Goal: Task Accomplishment & Management: Use online tool/utility

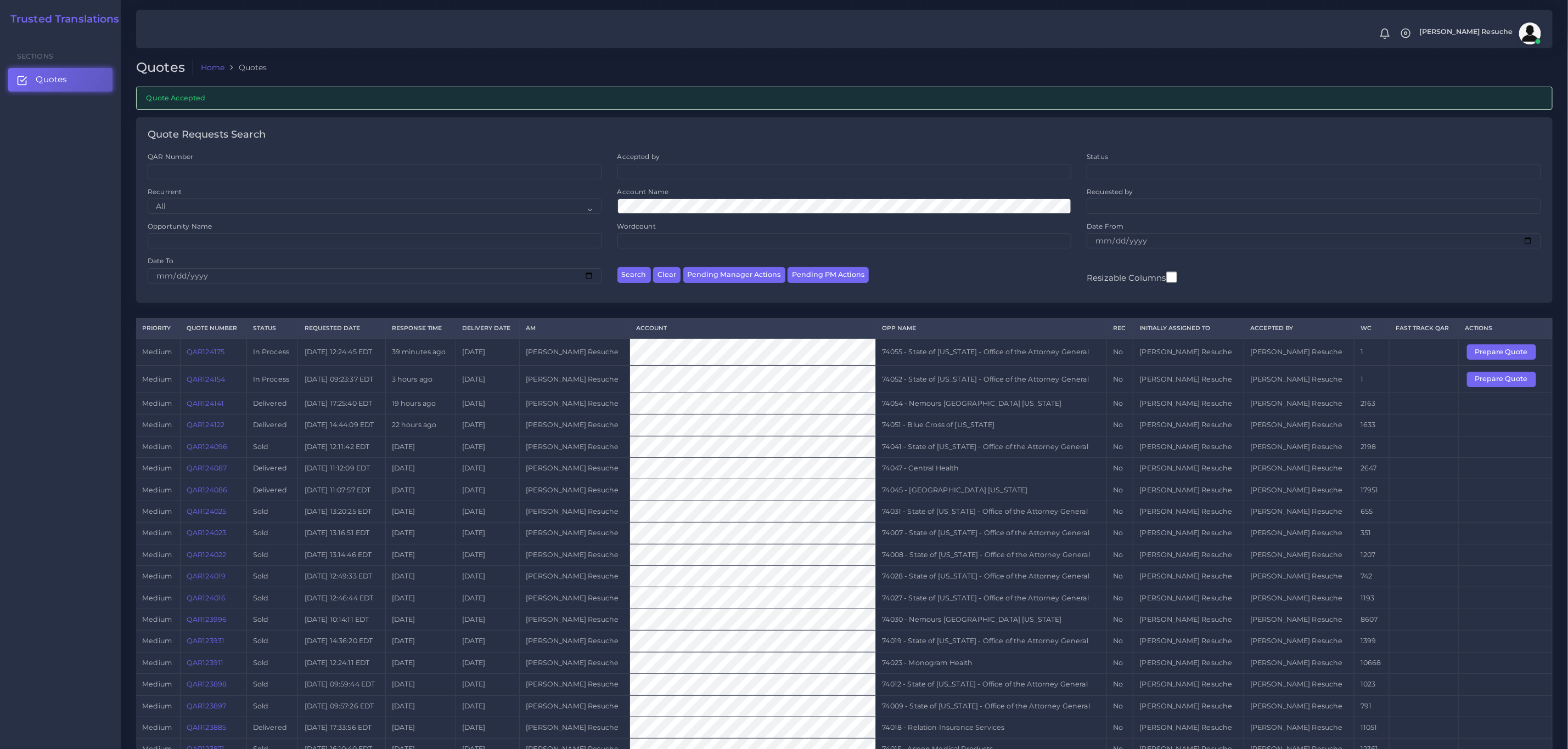
click at [964, 391] on td "74052 - State of Kentucky - Office of the Attorney General" at bounding box center [991, 379] width 231 height 27
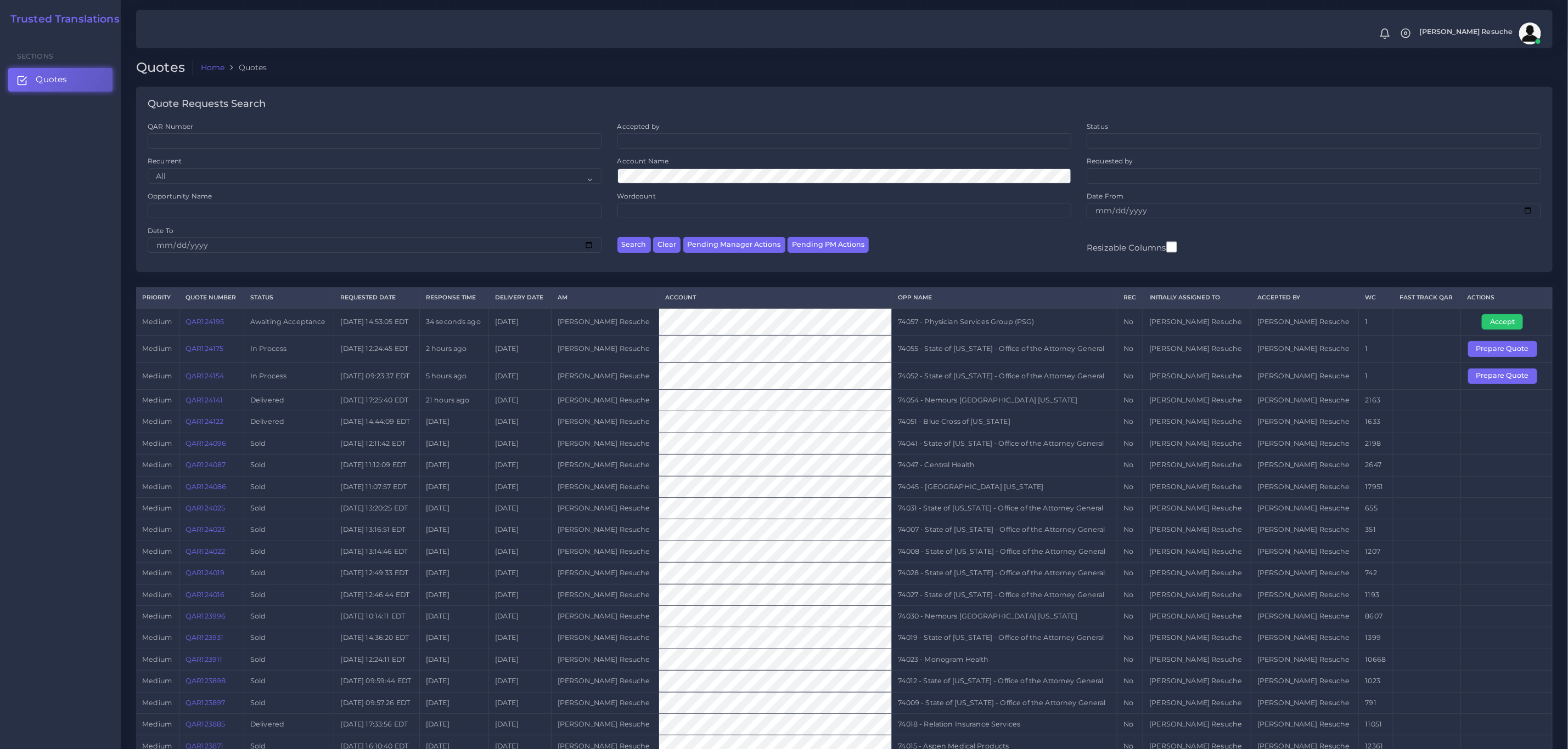
click at [138, 380] on td "medium" at bounding box center [158, 376] width 43 height 27
click at [215, 326] on link "QAR124195" at bounding box center [205, 322] width 39 height 8
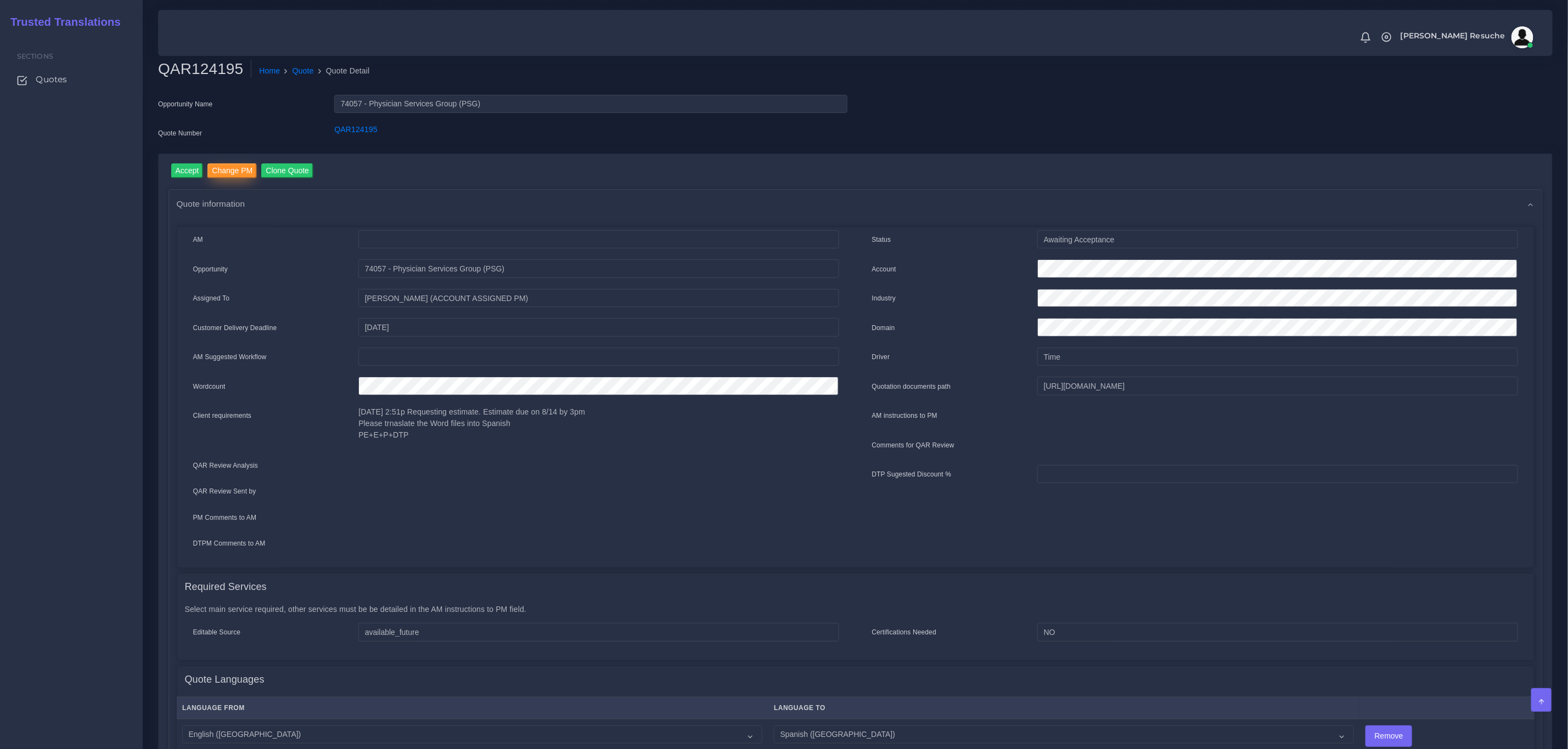
click at [237, 167] on input "Change PM" at bounding box center [232, 171] width 49 height 15
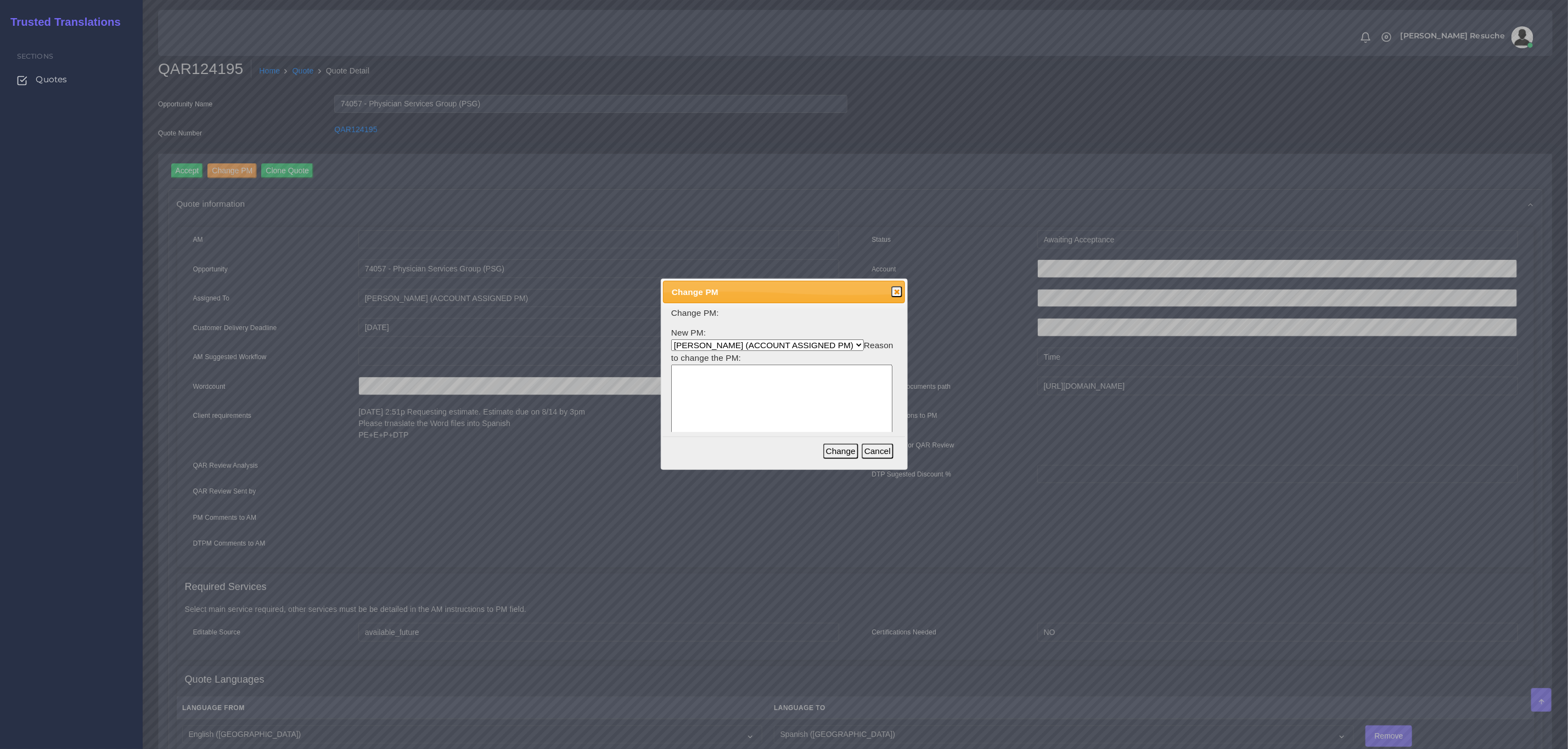
click at [710, 344] on select "Aldana Resuche (ACCOUNT ASSIGNED PM) Ana Whitby PM Beatriz Lacerda Dana Rossi D…" at bounding box center [767, 345] width 193 height 11
select select "3e925e02-f17d-4791-9412-c46ab5cb8daa"
click at [671, 340] on select "Aldana Resuche (ACCOUNT ASSIGNED PM) Ana Whitby PM Beatriz Lacerda Dana Rossi D…" at bounding box center [767, 345] width 193 height 11
click at [737, 423] on textarea at bounding box center [781, 417] width 221 height 105
type textarea "Workload"
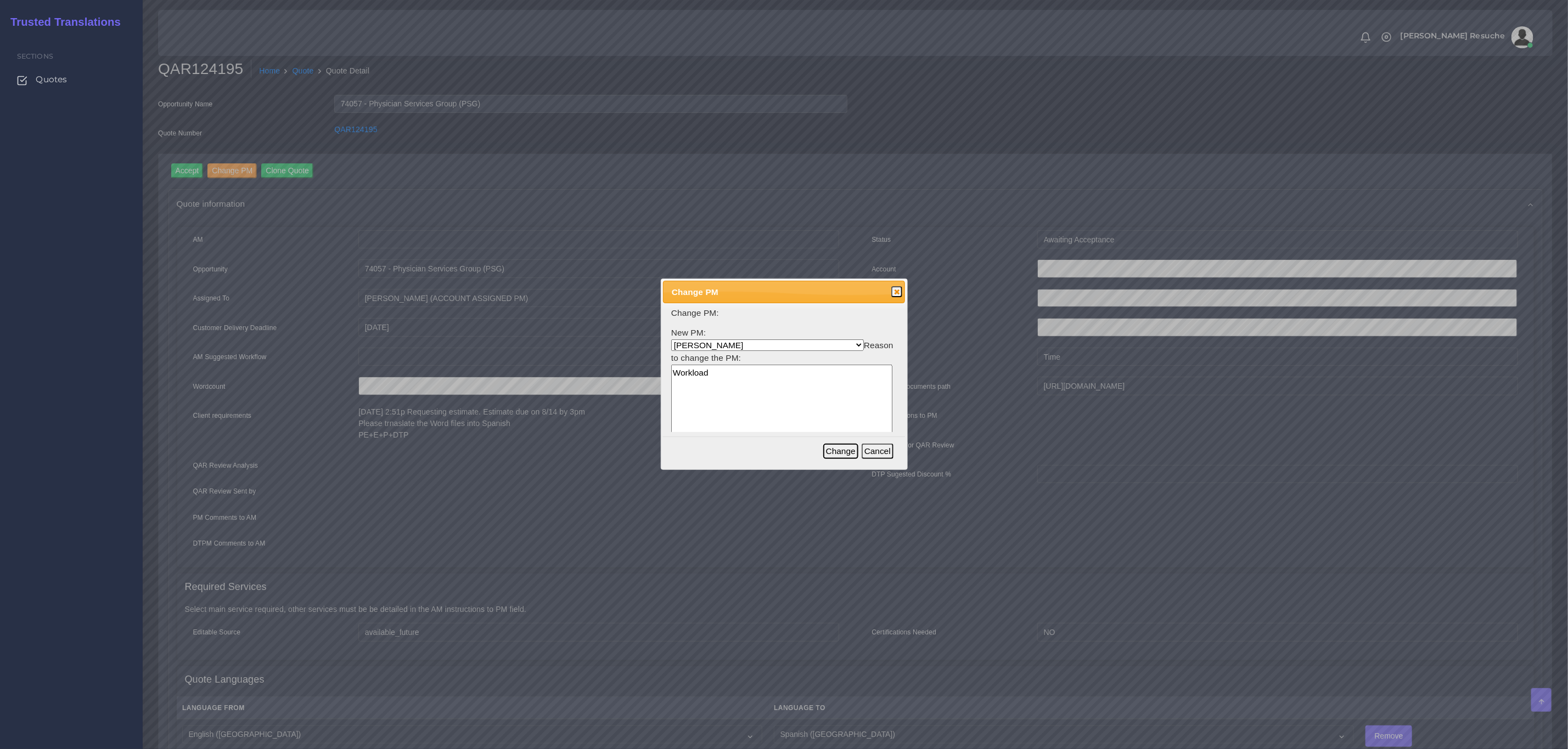
click at [845, 448] on button "Change" at bounding box center [841, 451] width 35 height 15
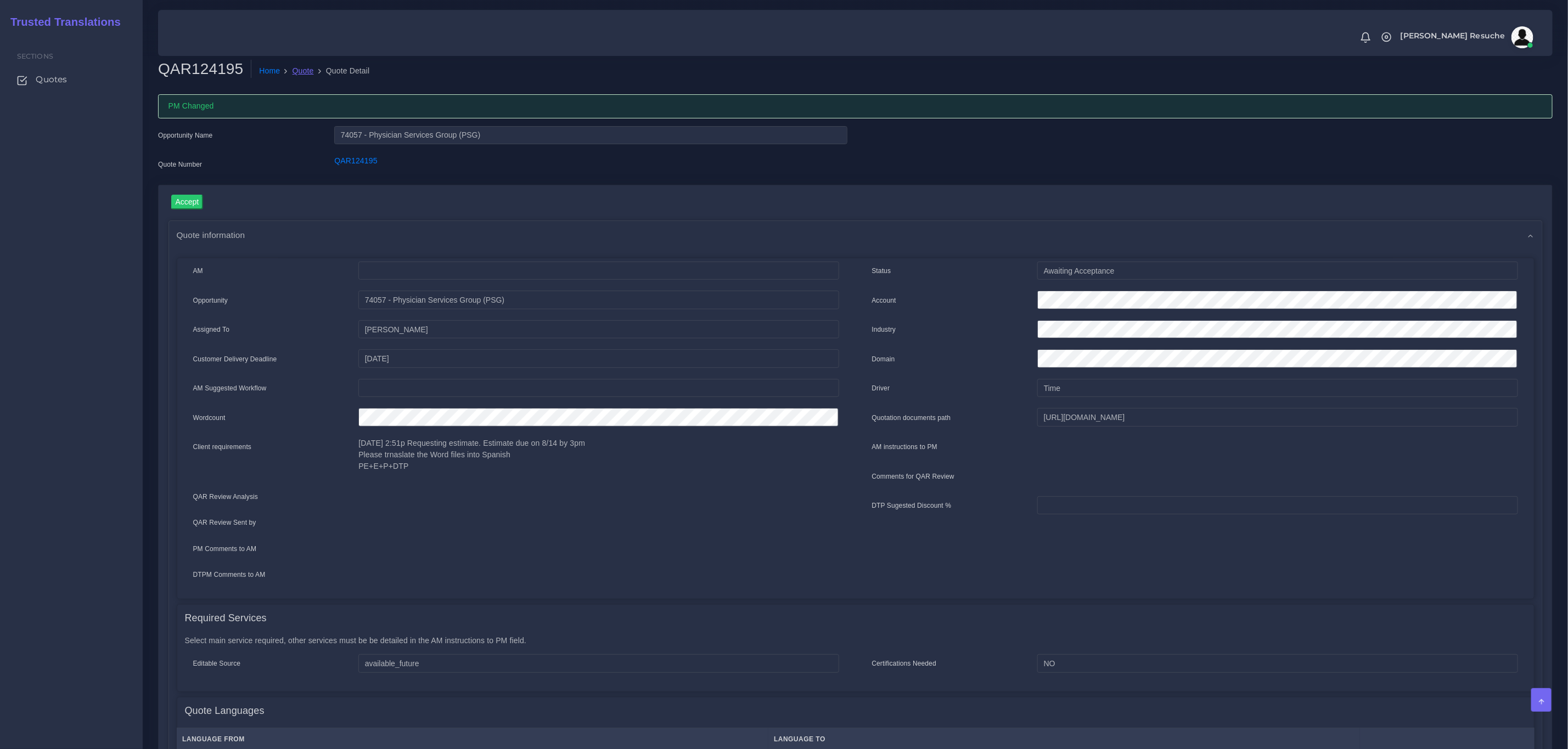
click at [298, 74] on link "Quote" at bounding box center [303, 70] width 21 height 11
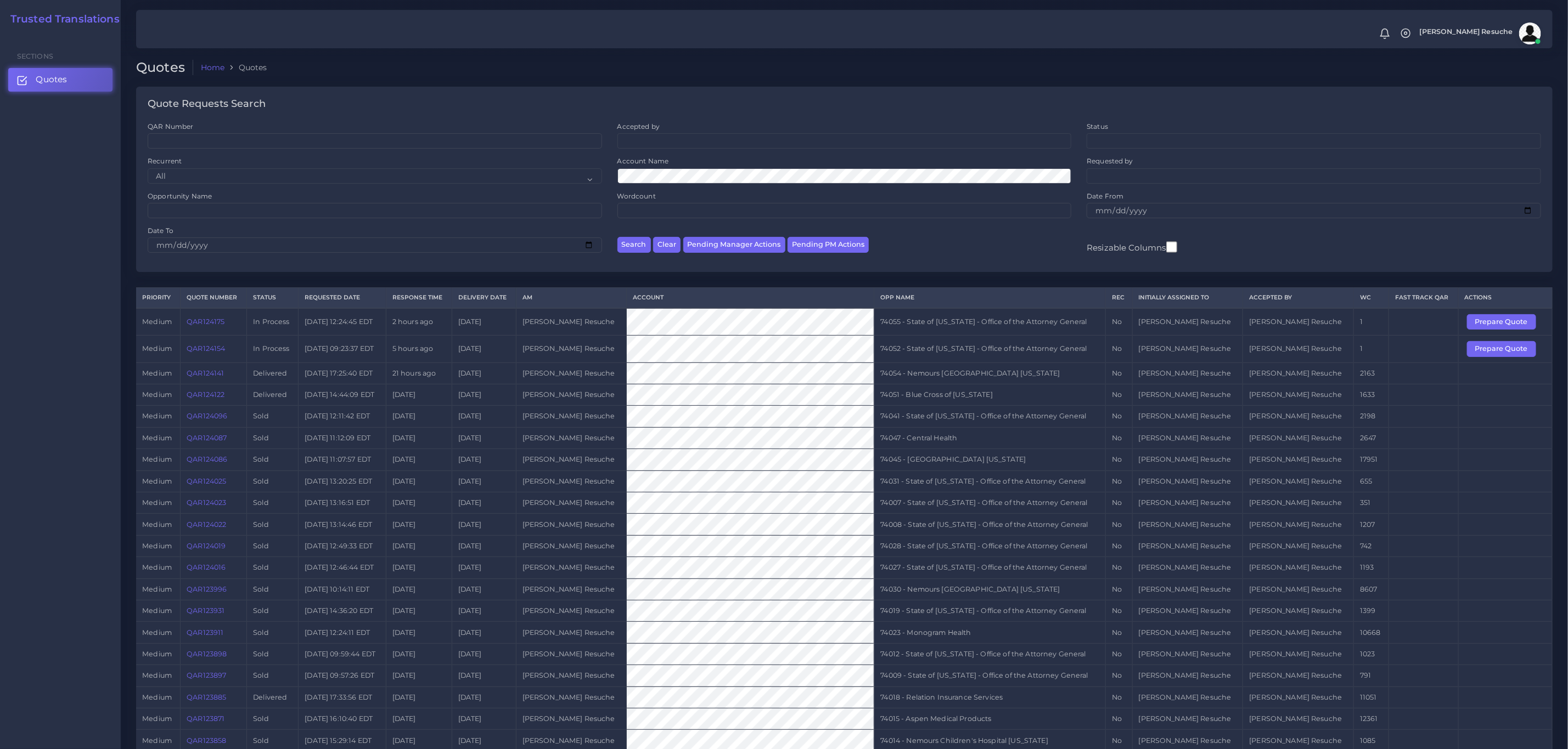
click at [991, 356] on td "74052 - State of [US_STATE] - Office of the Attorney General" at bounding box center [990, 349] width 231 height 27
copy tr "74052 - State of Kentucky - Office of the Attorney General"
click at [1494, 357] on button "Prepare Quote" at bounding box center [1502, 348] width 69 height 15
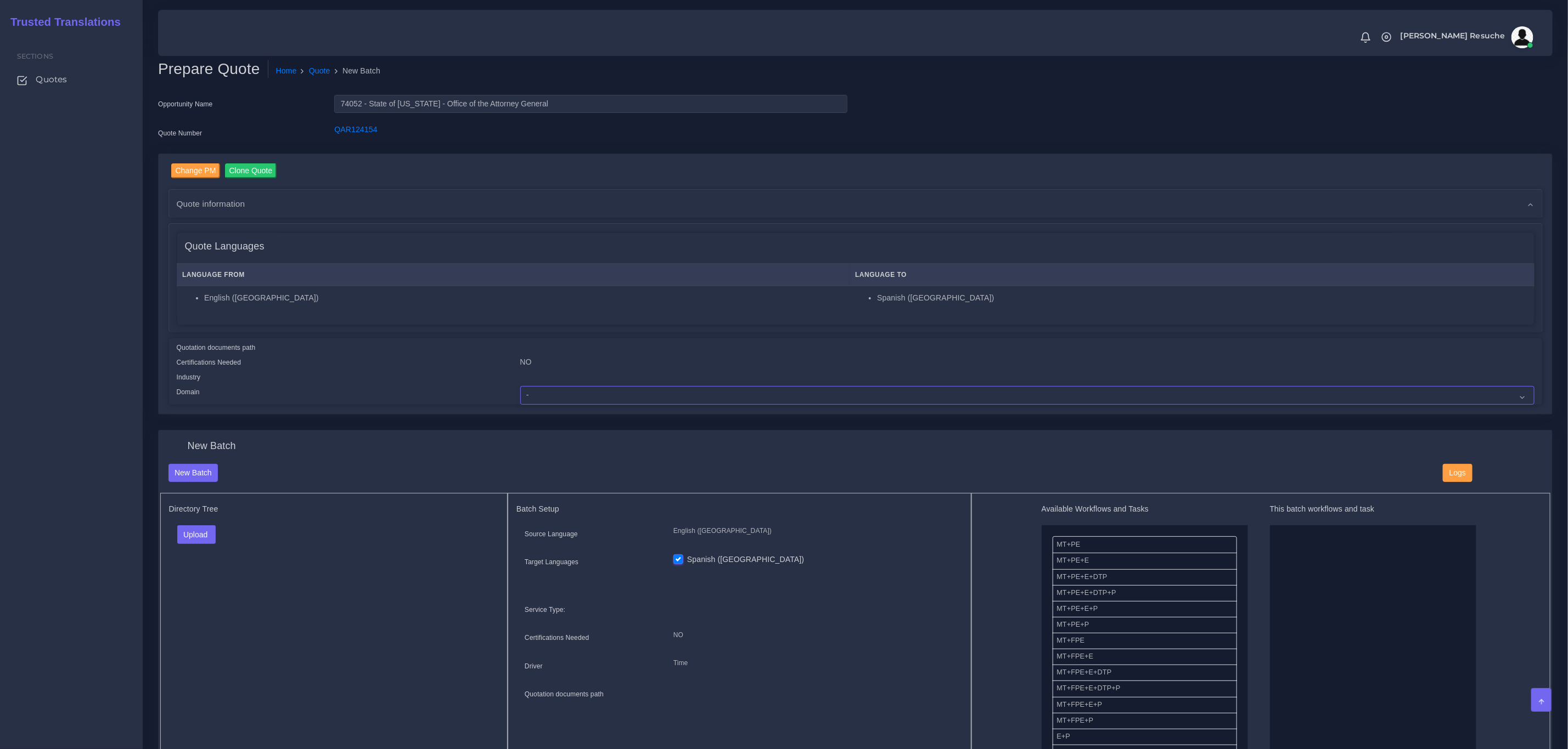
click at [544, 395] on select "- Advertising and Media Agriculture, Forestry and Fishing Architecture, Buildin…" at bounding box center [1027, 395] width 1014 height 19
select select "Legal Services"
click at [520, 386] on select "- Advertising and Media Agriculture, Forestry and Fishing Architecture, Buildin…" at bounding box center [1027, 395] width 1014 height 19
click at [196, 527] on button "Upload" at bounding box center [197, 535] width 39 height 19
click at [199, 576] on label "Files" at bounding box center [215, 577] width 76 height 14
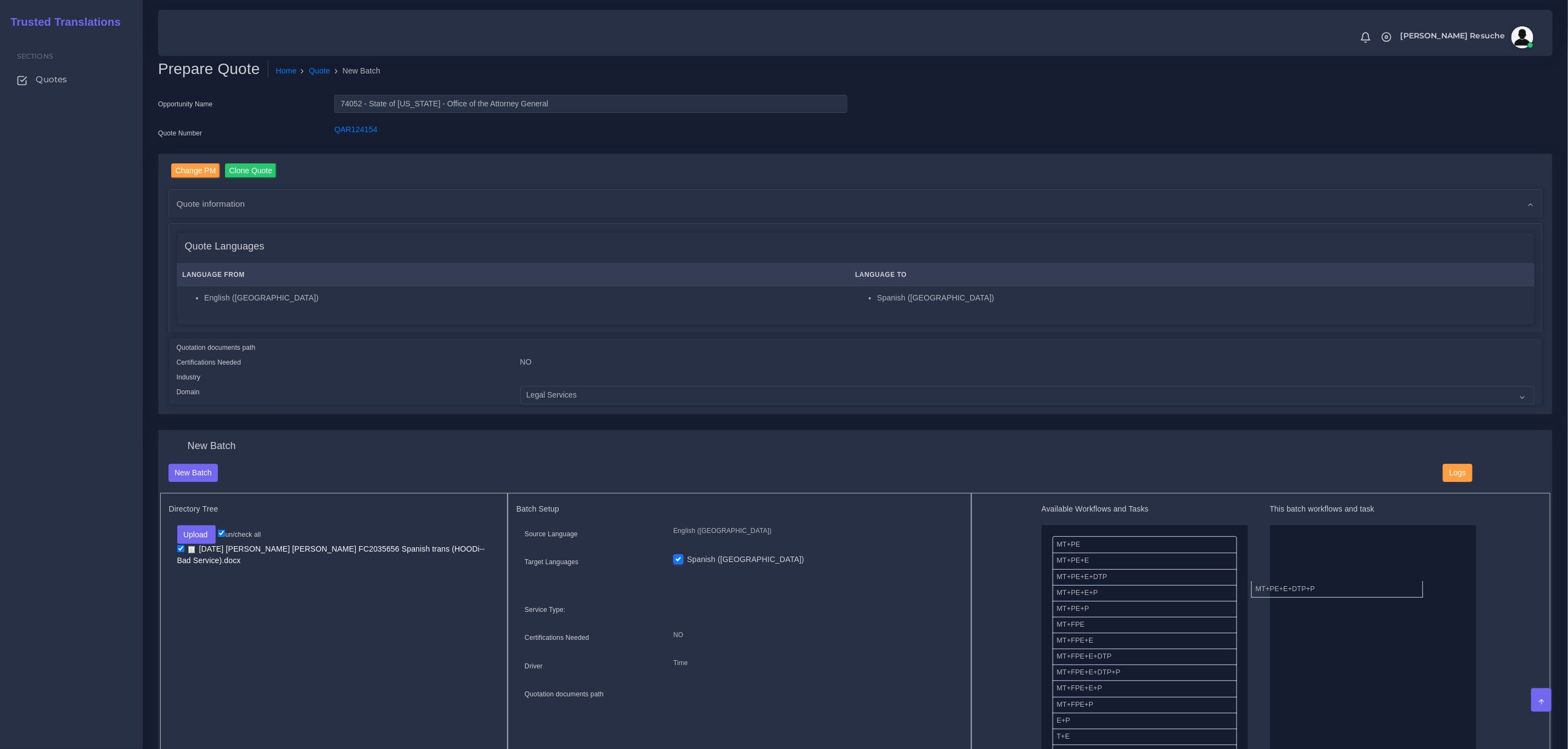
drag, startPoint x: 1140, startPoint y: 589, endPoint x: 1339, endPoint y: 584, distance: 199.1
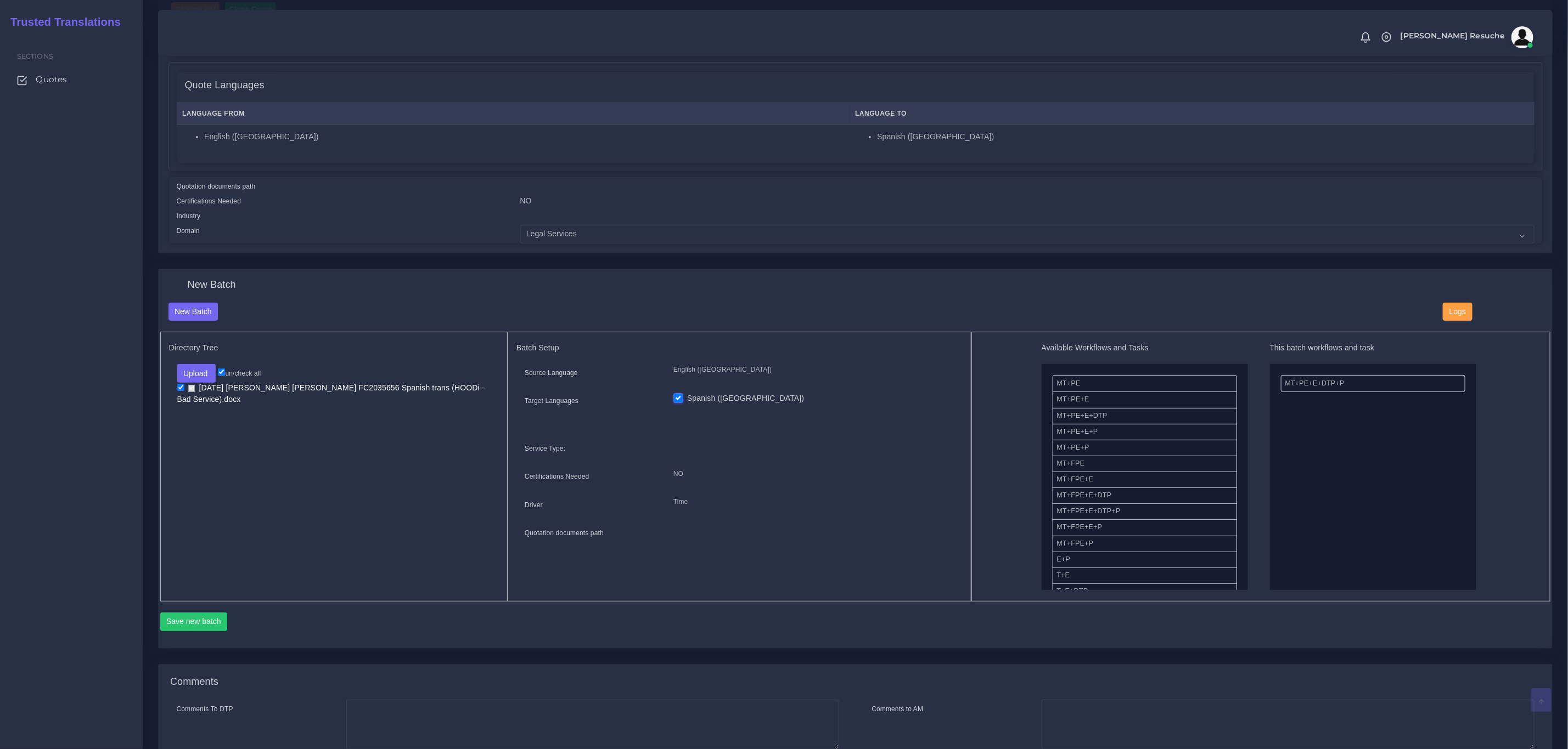
scroll to position [165, 0]
click at [204, 621] on button "Save new batch" at bounding box center [194, 619] width 68 height 19
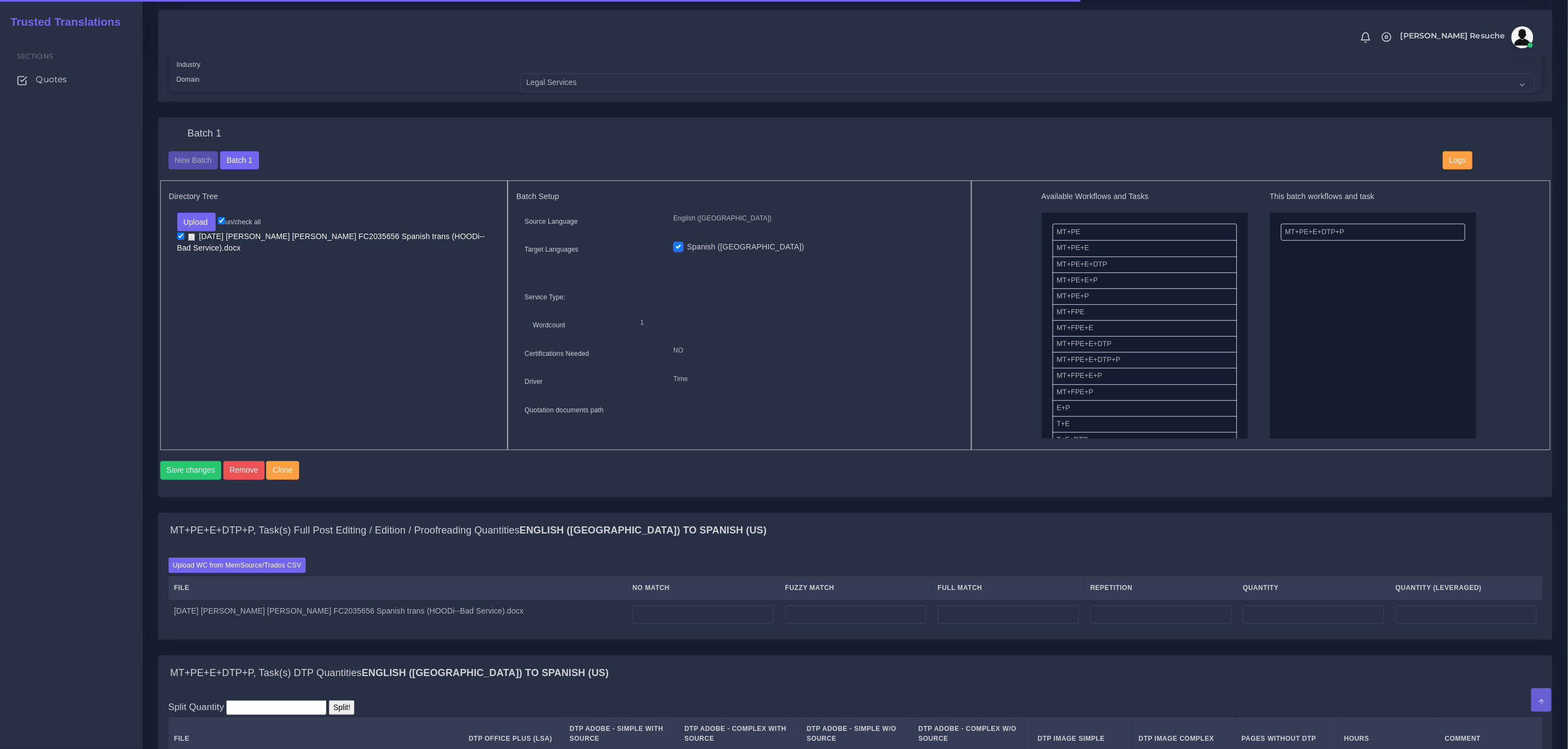
scroll to position [494, 0]
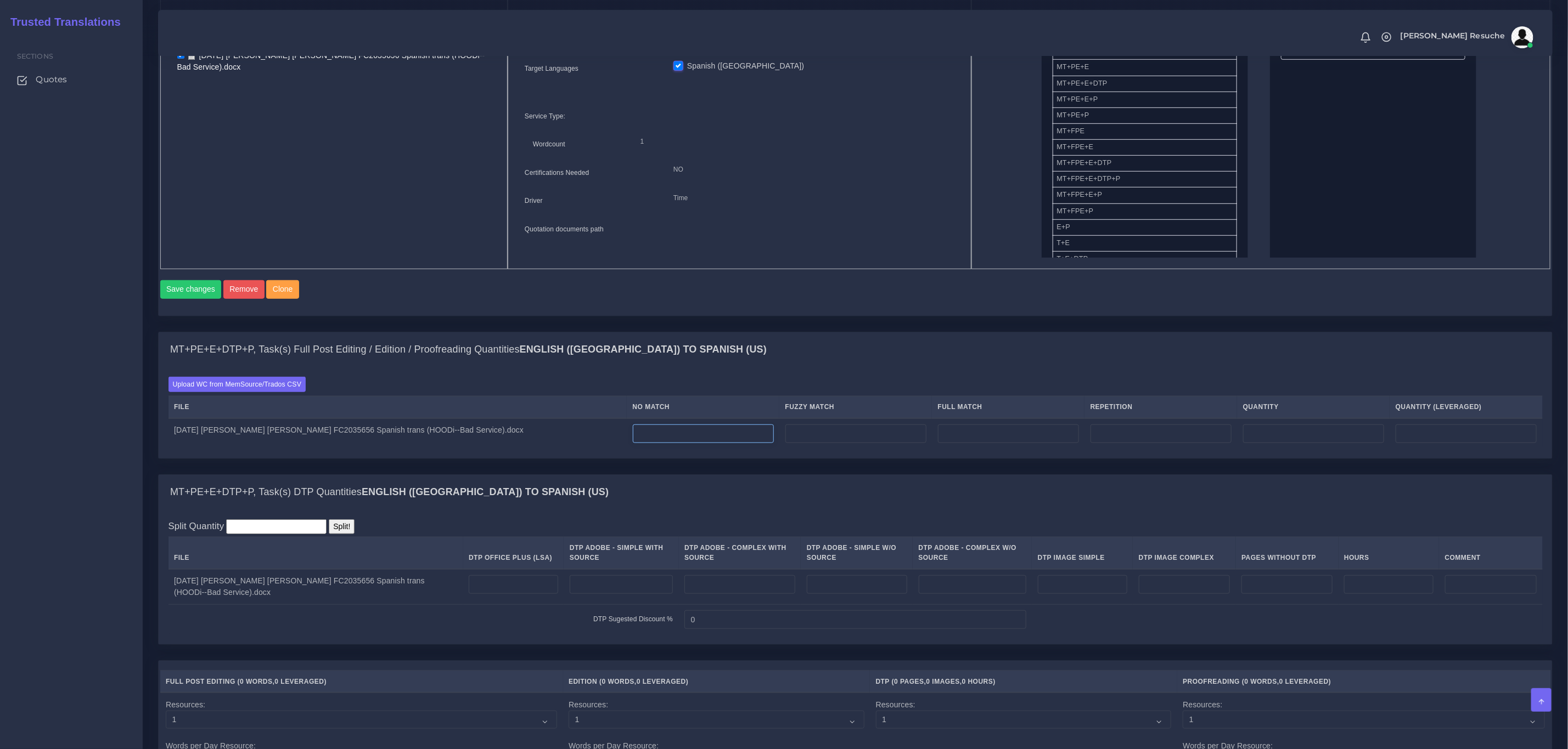
click at [695, 432] on input "number" at bounding box center [704, 434] width 141 height 19
type input "43"
click at [1118, 438] on input "number" at bounding box center [1161, 434] width 141 height 19
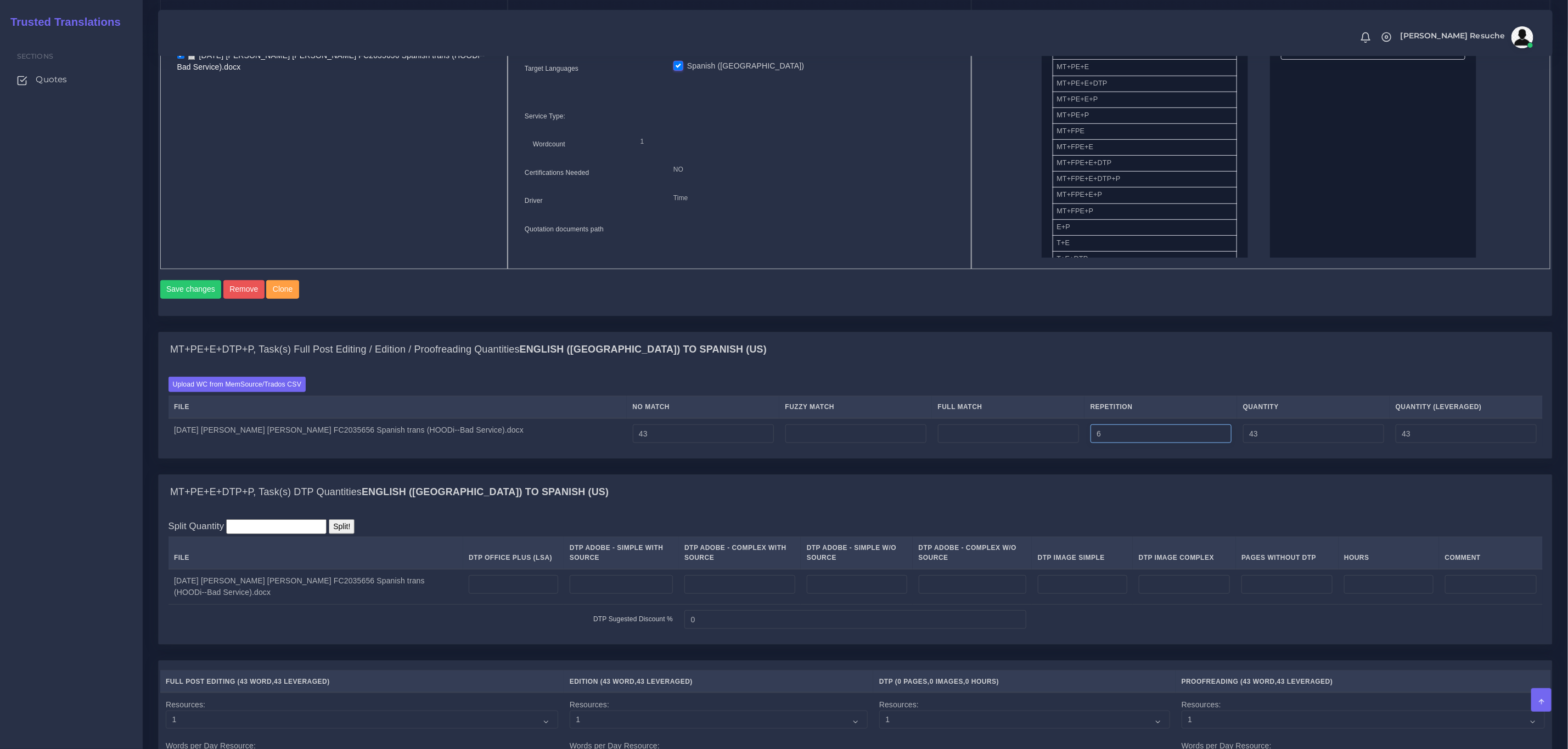
type input "6"
type input "49"
type input "44"
click at [1132, 341] on div "MT+PE+E+DTP+P, Task(s) Full Post Editing / Edition / Proofreading Quantities En…" at bounding box center [856, 350] width 1394 height 35
click at [807, 421] on td at bounding box center [855, 434] width 152 height 31
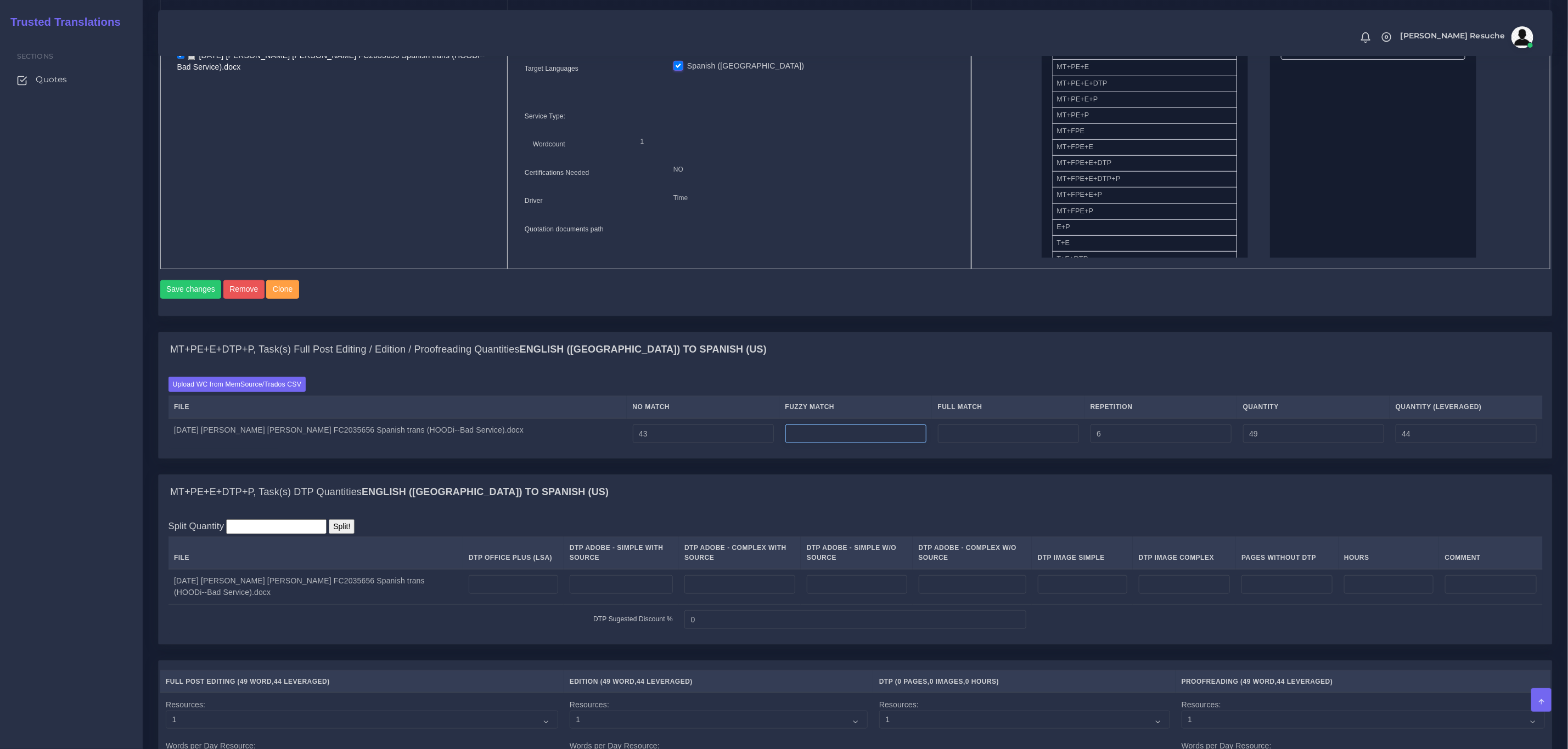
click at [812, 439] on input "number" at bounding box center [856, 434] width 141 height 19
type input "402"
type input "451"
type input "245"
click at [891, 377] on div "Upload WC from MemSource/Trados CSV File No Match Fuzzy Match Full Match Repeti…" at bounding box center [856, 413] width 1394 height 91
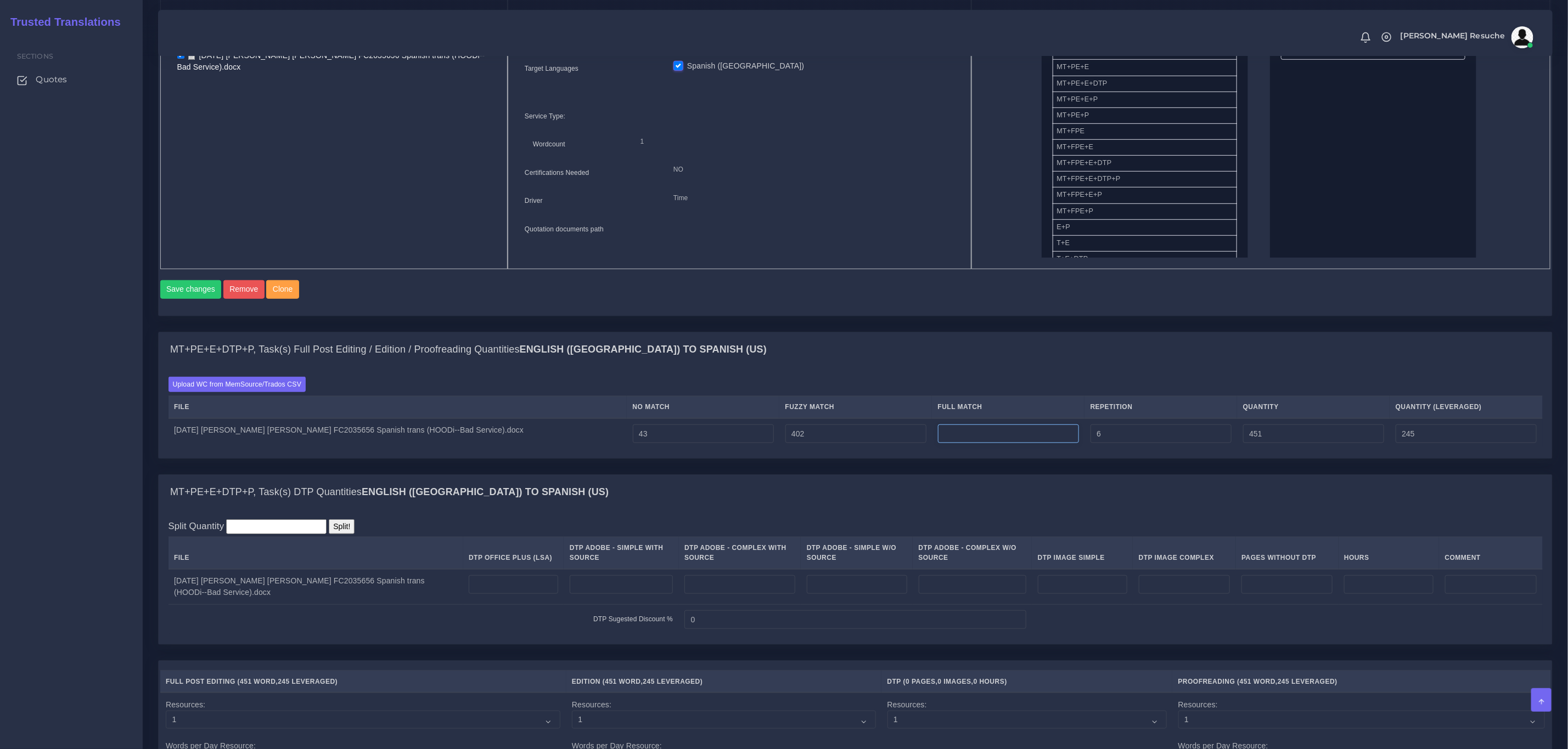
click at [1049, 443] on input "number" at bounding box center [1009, 434] width 141 height 19
type input "518"
type input "969"
type input "375"
click at [771, 354] on div "MT+PE+E+DTP+P, Task(s) Full Post Editing / Edition / Proofreading Quantities En…" at bounding box center [856, 350] width 1394 height 35
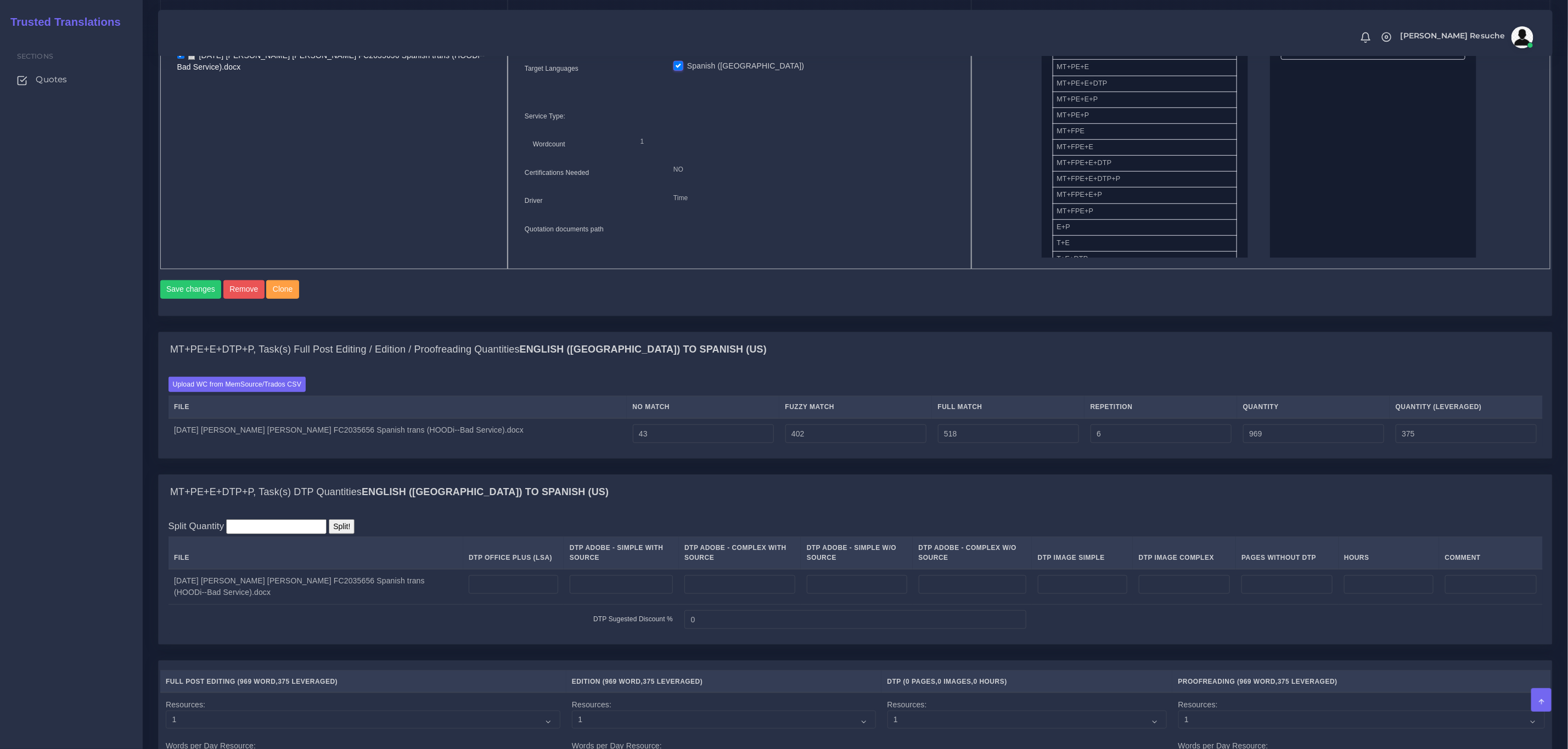
scroll to position [658, 0]
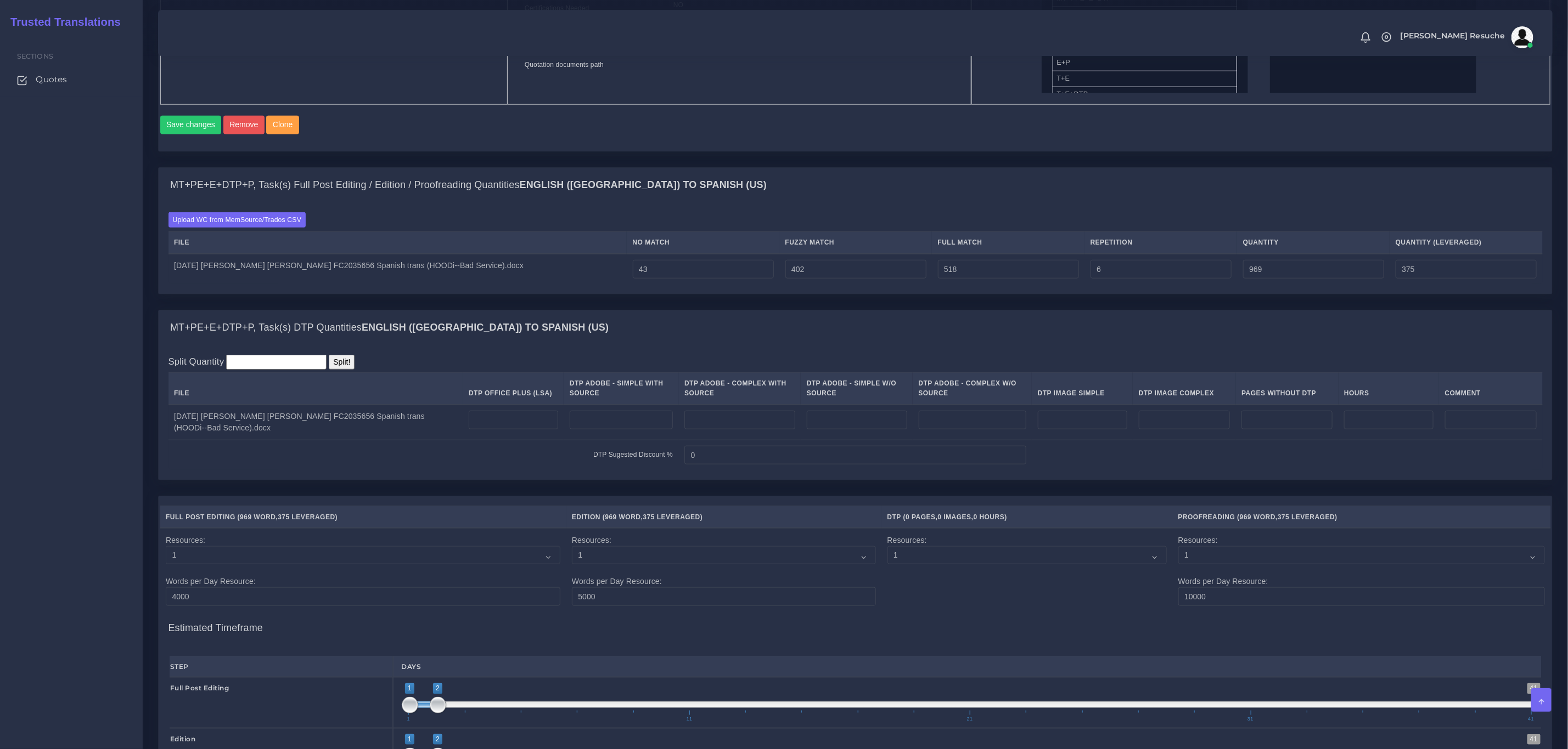
click at [513, 412] on td at bounding box center [514, 423] width 101 height 36
click at [513, 419] on input "number" at bounding box center [513, 420] width 90 height 19
type input "4"
click at [561, 347] on div "MT+PE+E+DTP+P, Task(s) DTP Quantities English (US) TO Spanish (US) Split Quanti…" at bounding box center [855, 395] width 1394 height 171
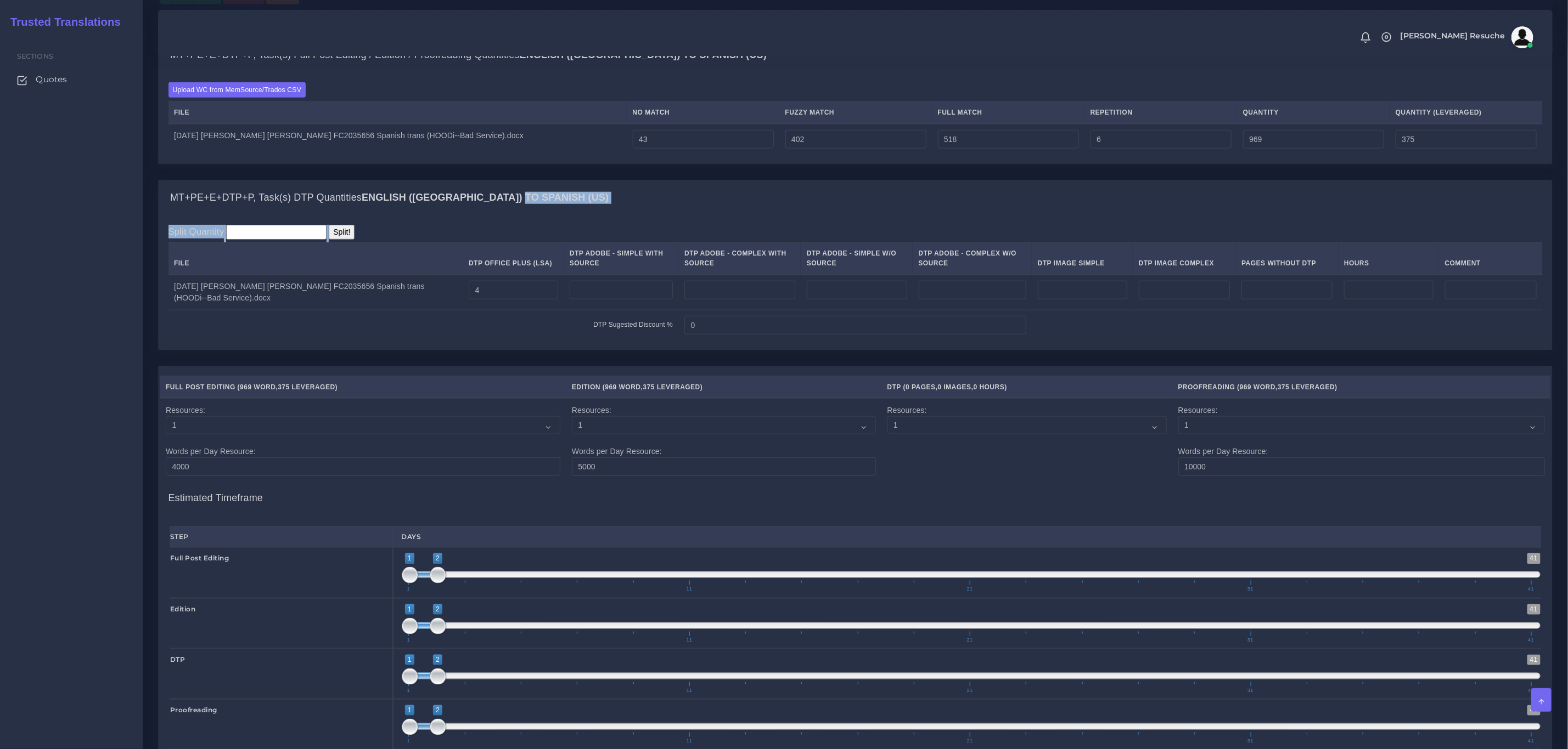
scroll to position [1076, 0]
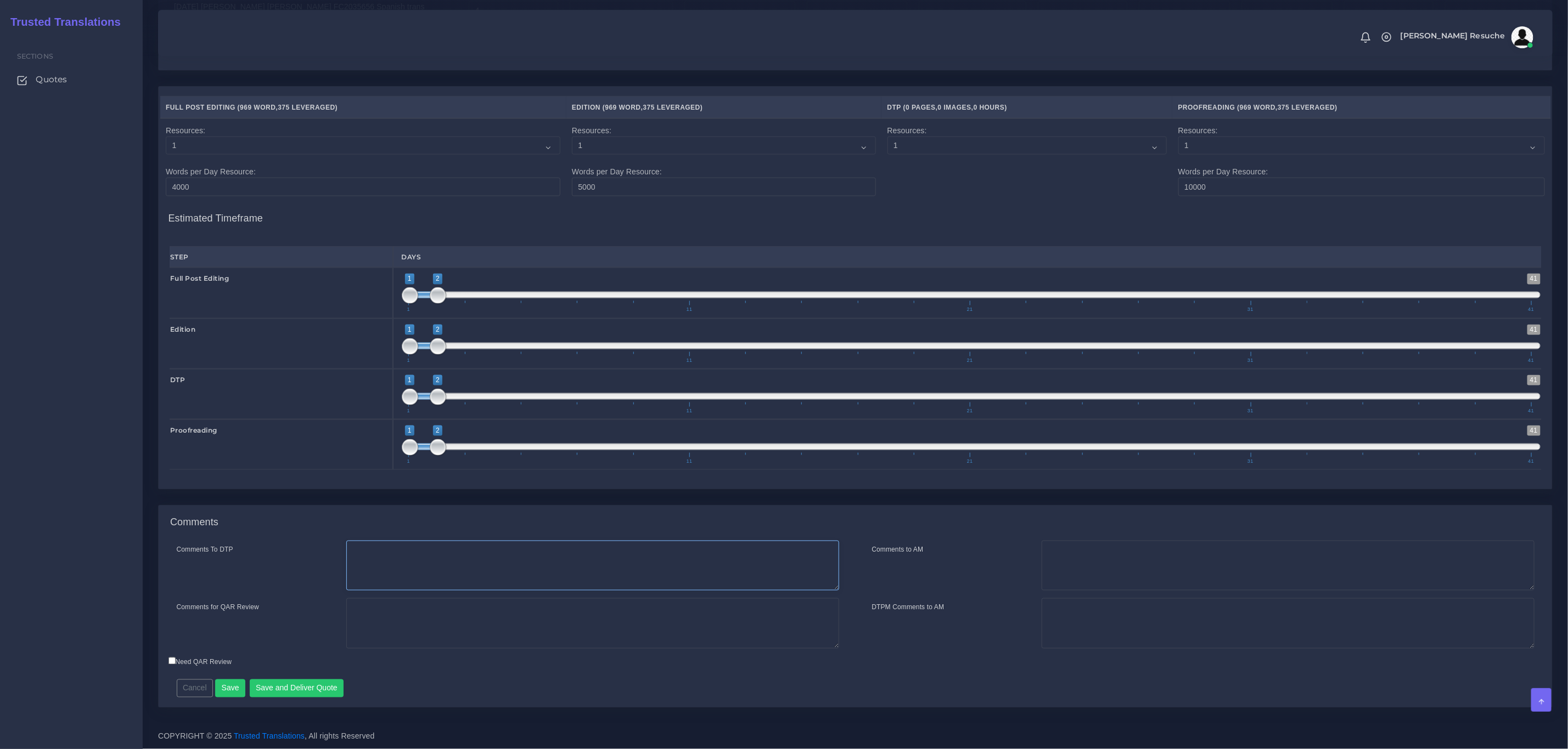
click at [423, 553] on textarea "Comments To DTP" at bounding box center [592, 566] width 493 height 51
type textarea "DTP in word"
type textarea "PEEP+DTP"
click at [285, 690] on button "Save and Deliver Quote" at bounding box center [297, 689] width 94 height 19
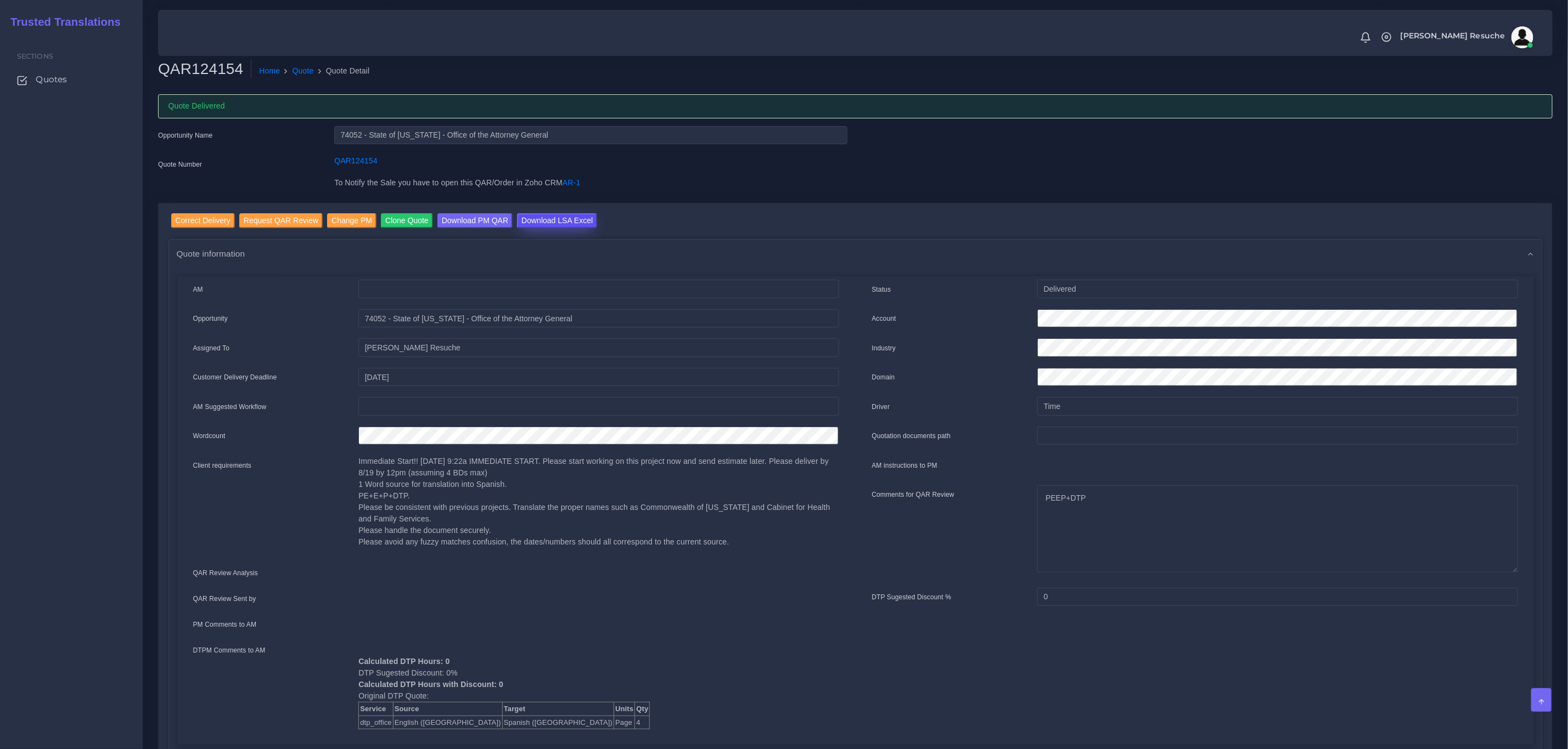
click at [552, 219] on input "Download LSA Excel" at bounding box center [557, 221] width 80 height 15
click at [300, 73] on link "Quote" at bounding box center [303, 70] width 21 height 11
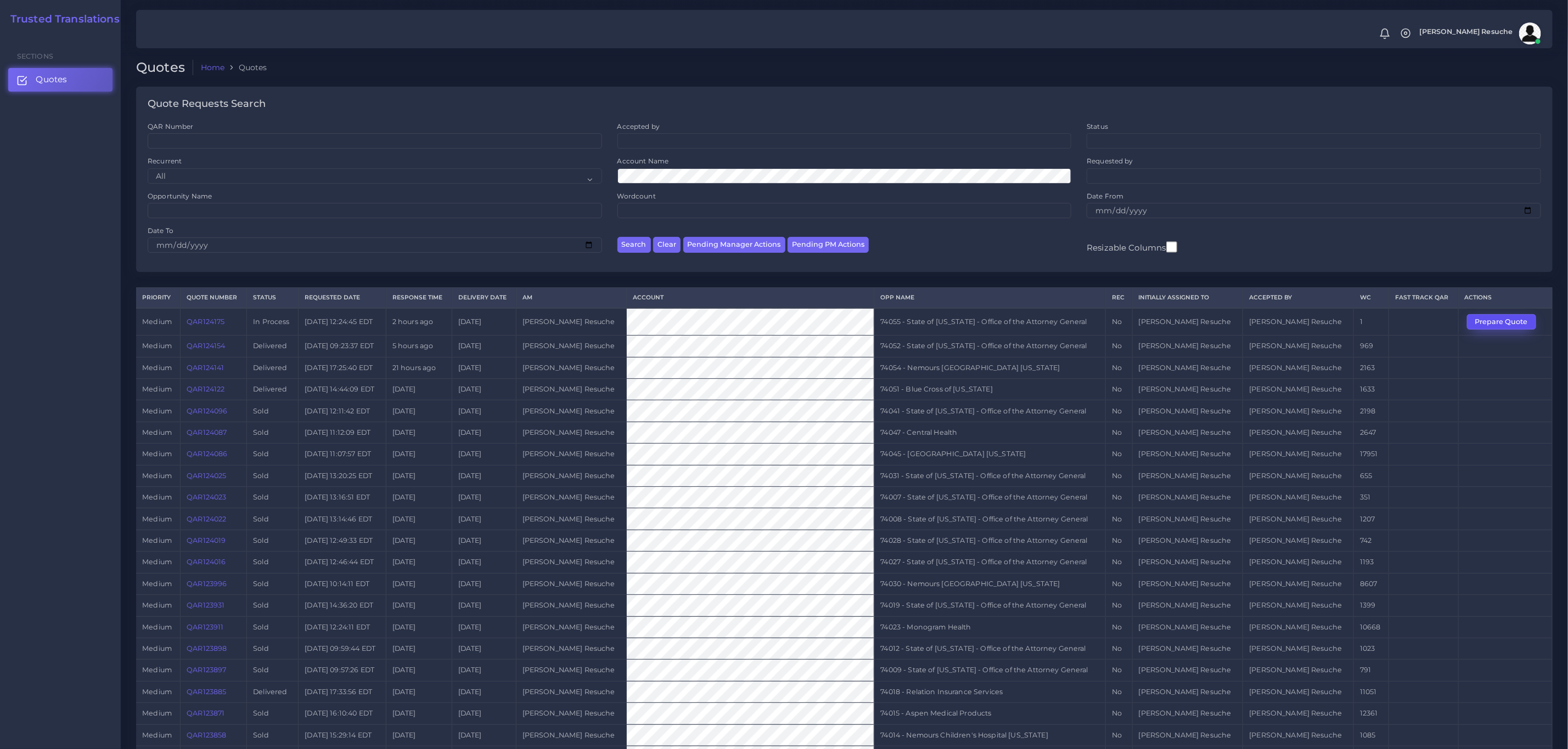
click at [1500, 320] on button "Prepare Quote" at bounding box center [1502, 322] width 69 height 15
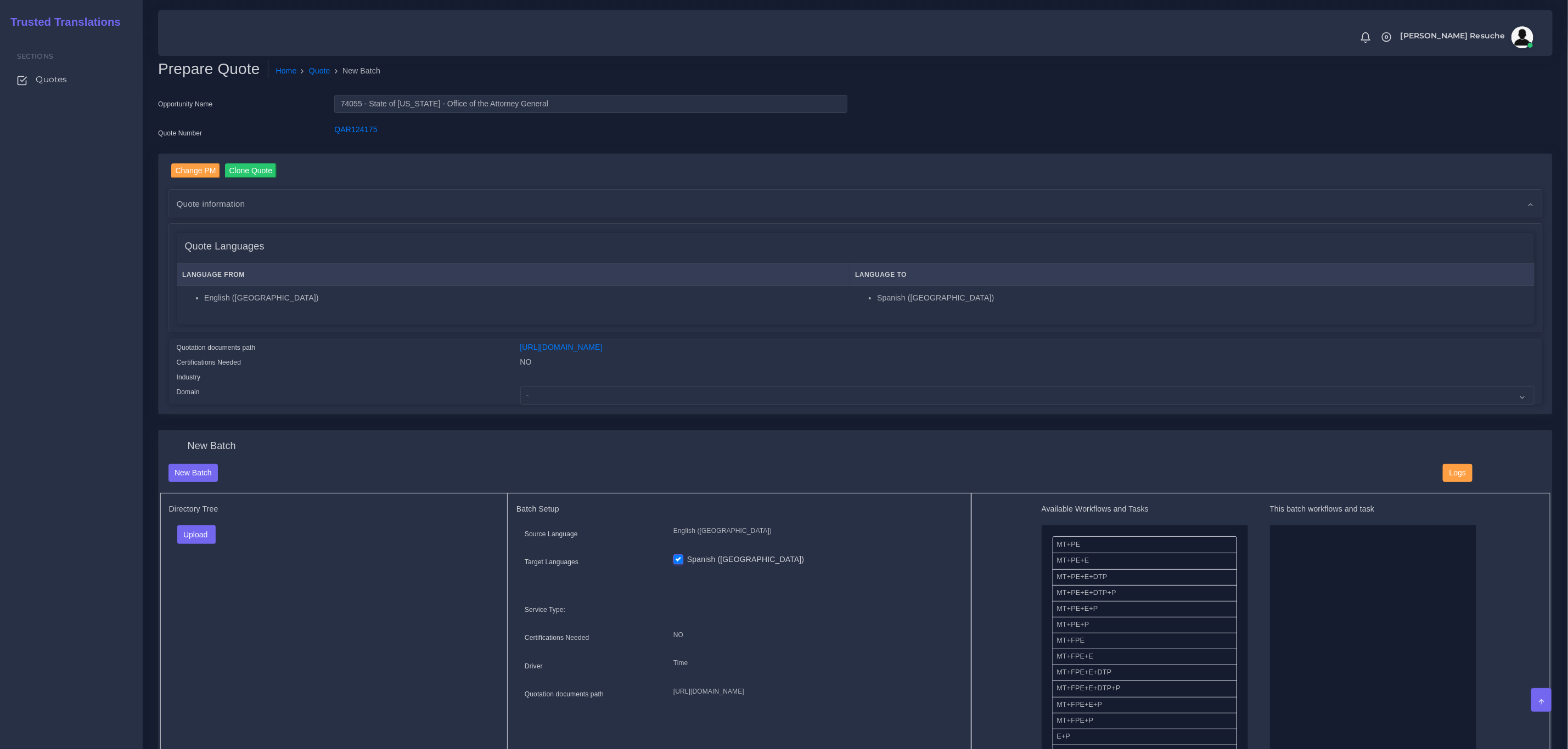
click at [585, 407] on div "Change PM Clone Quote Quote information AM time" at bounding box center [856, 284] width 1394 height 261
click at [582, 391] on select "- Advertising and Media Agriculture, Forestry and Fishing Architecture, Buildin…" at bounding box center [1027, 395] width 1014 height 19
select select "Legal Services"
click at [520, 386] on select "- Advertising and Media Agriculture, Forestry and Fishing Architecture, Buildin…" at bounding box center [1027, 395] width 1014 height 19
click at [195, 542] on button "Upload" at bounding box center [197, 535] width 39 height 19
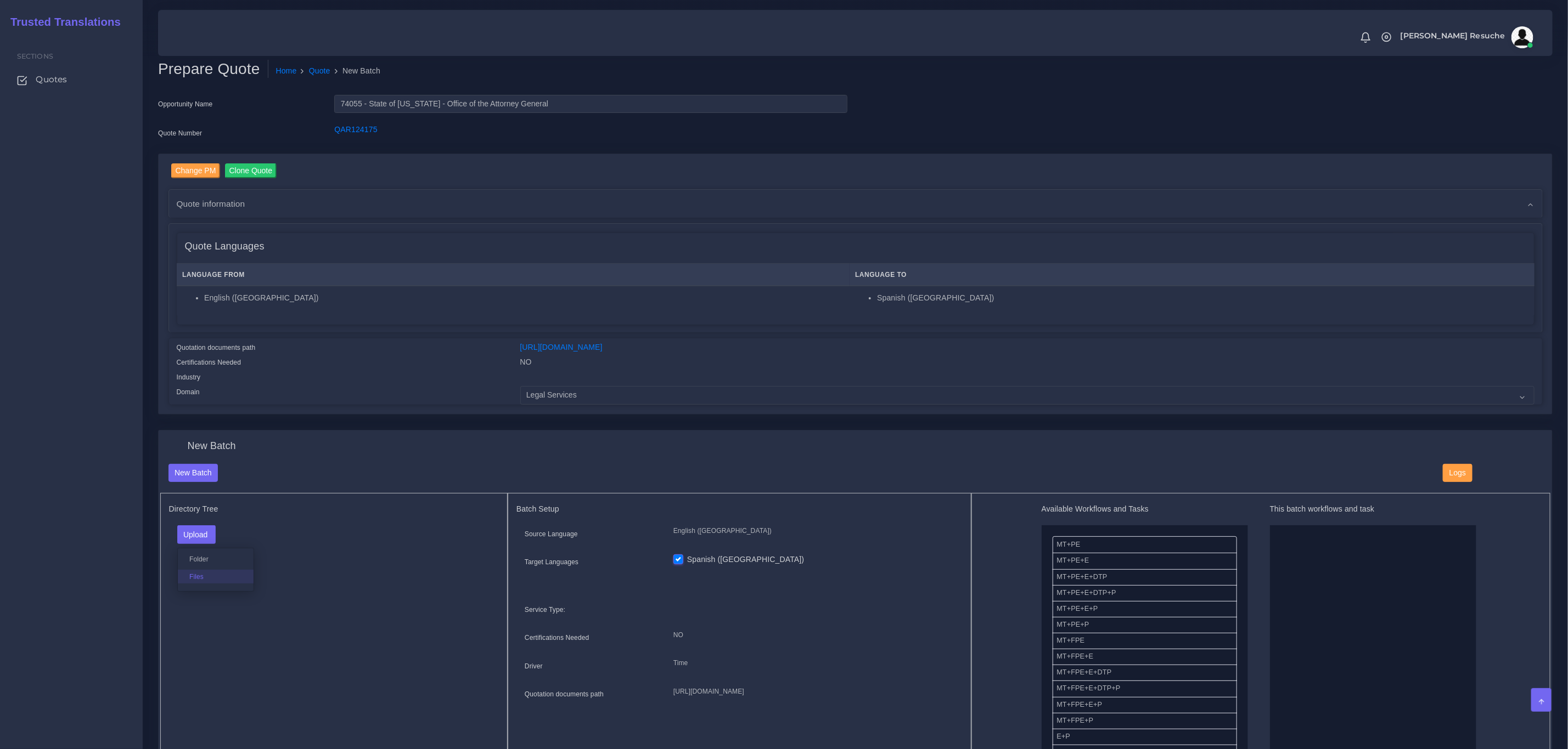
click at [197, 574] on label "Files" at bounding box center [215, 577] width 76 height 14
drag, startPoint x: 1108, startPoint y: 589, endPoint x: 1322, endPoint y: 574, distance: 214.5
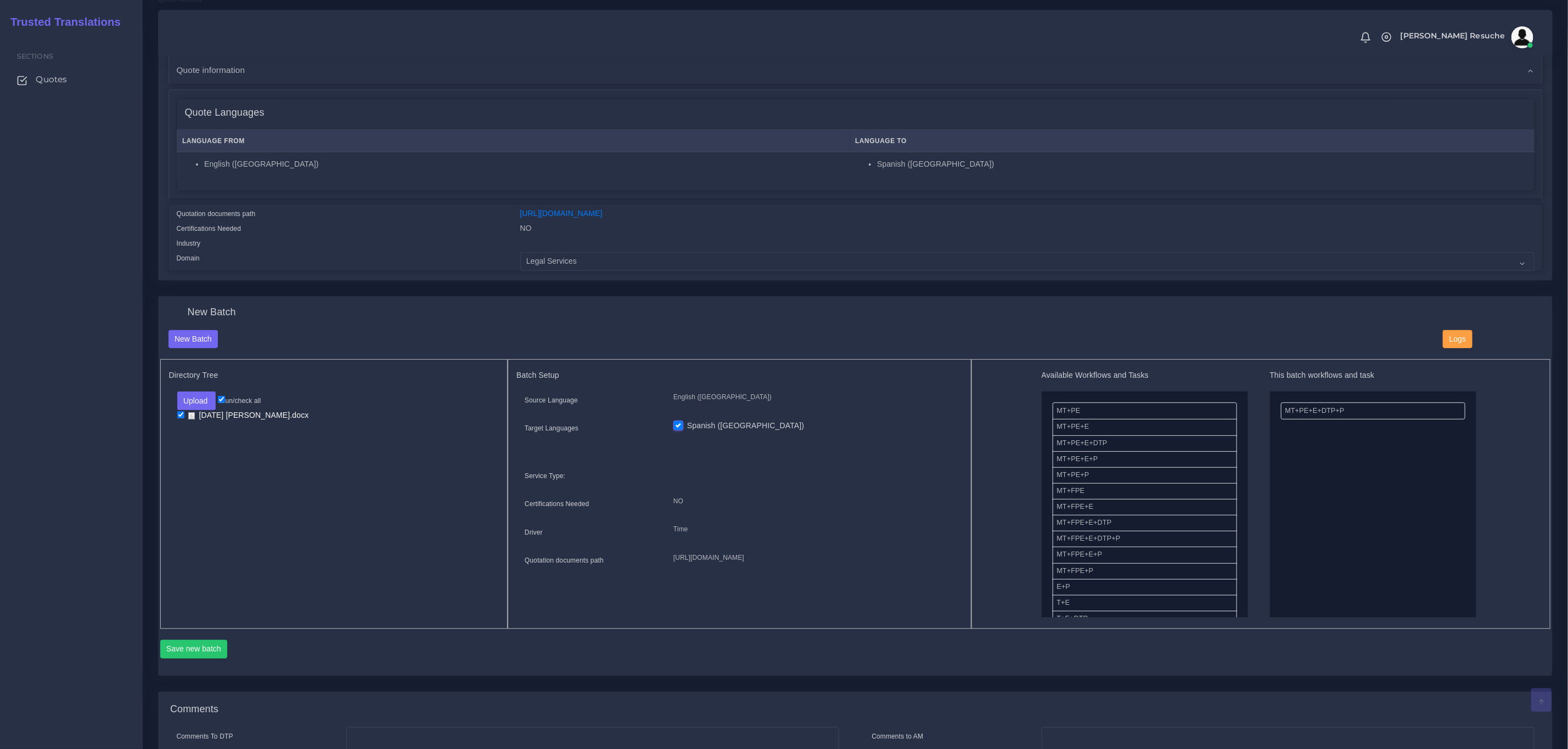
scroll to position [165, 0]
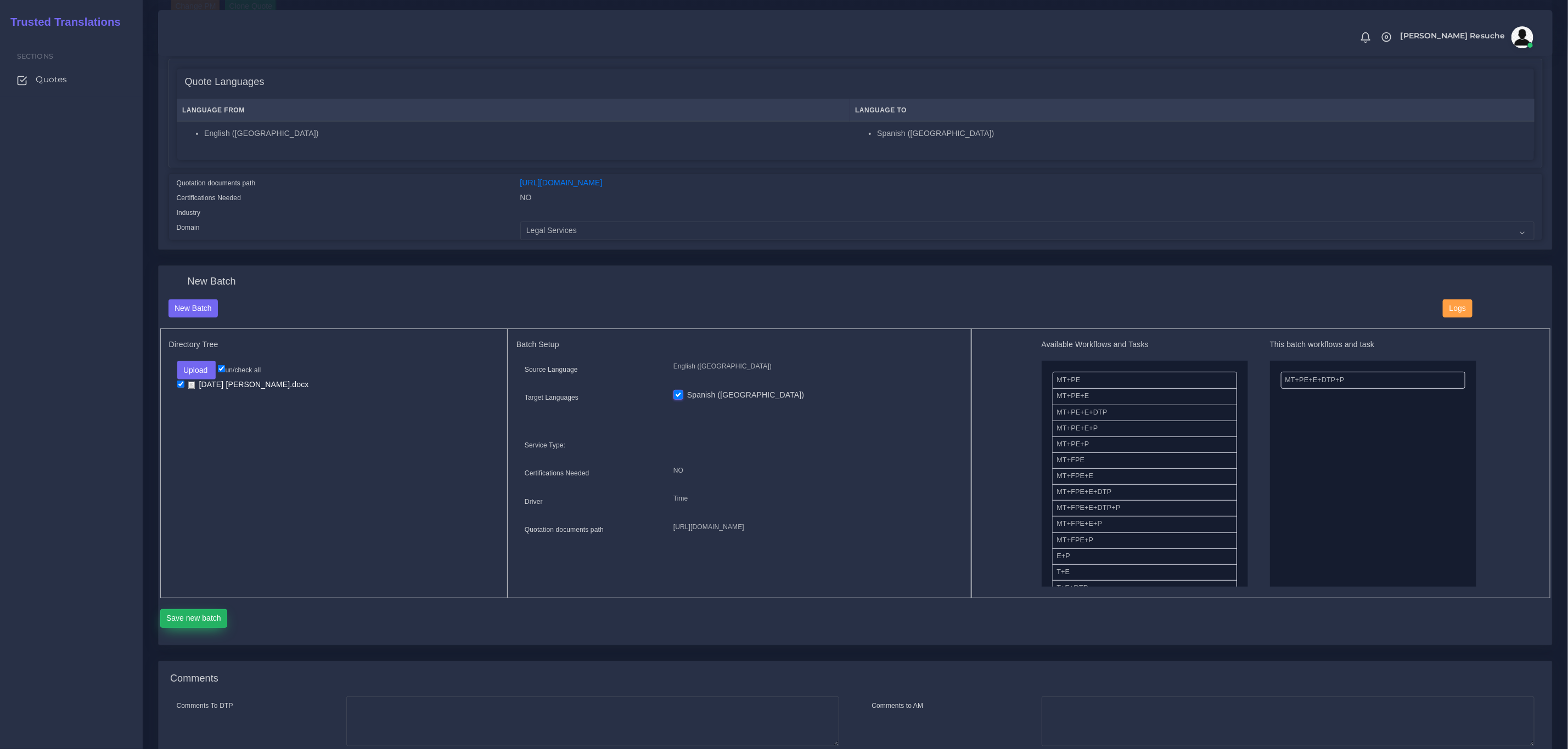
click at [196, 612] on button "Save new batch" at bounding box center [194, 619] width 68 height 19
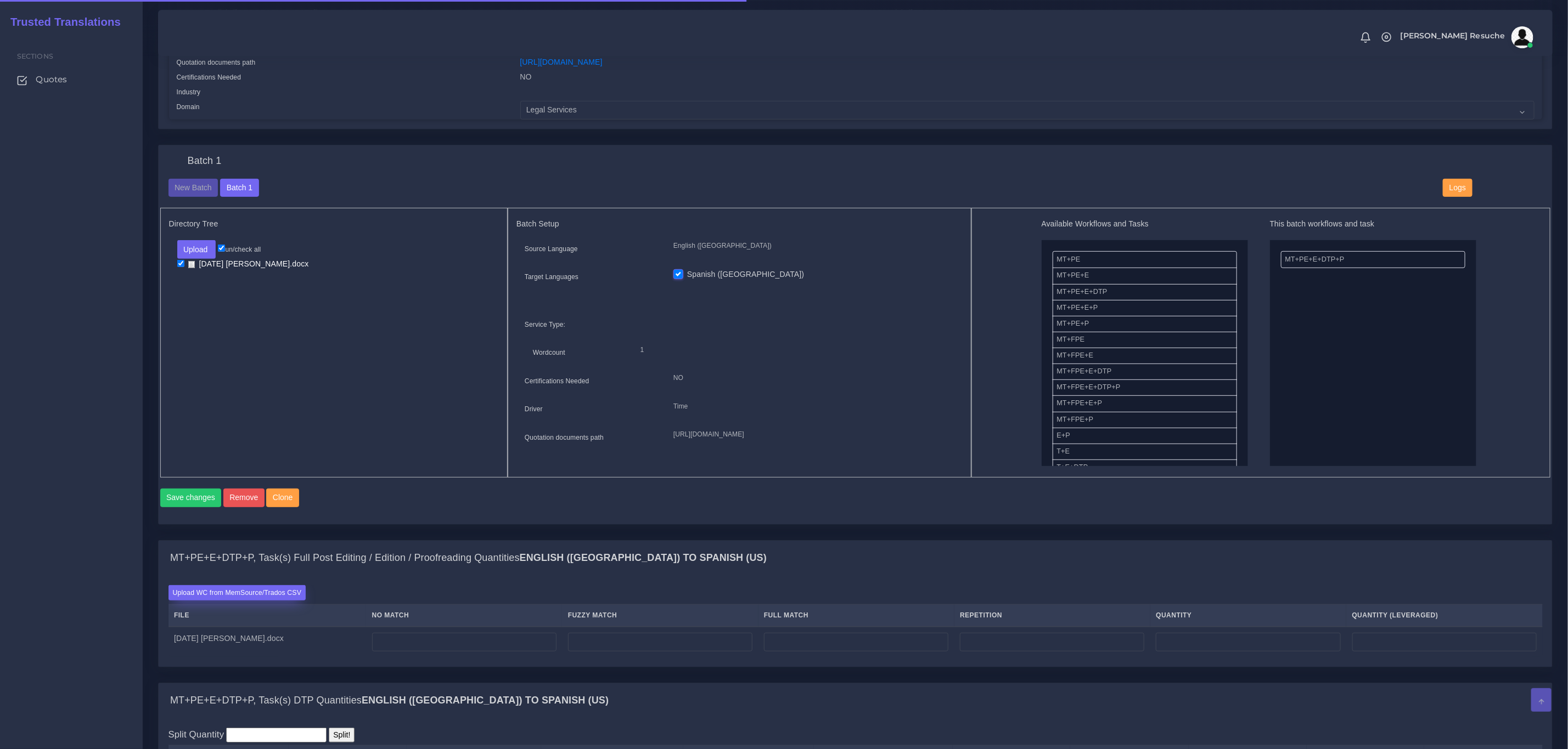
scroll to position [411, 0]
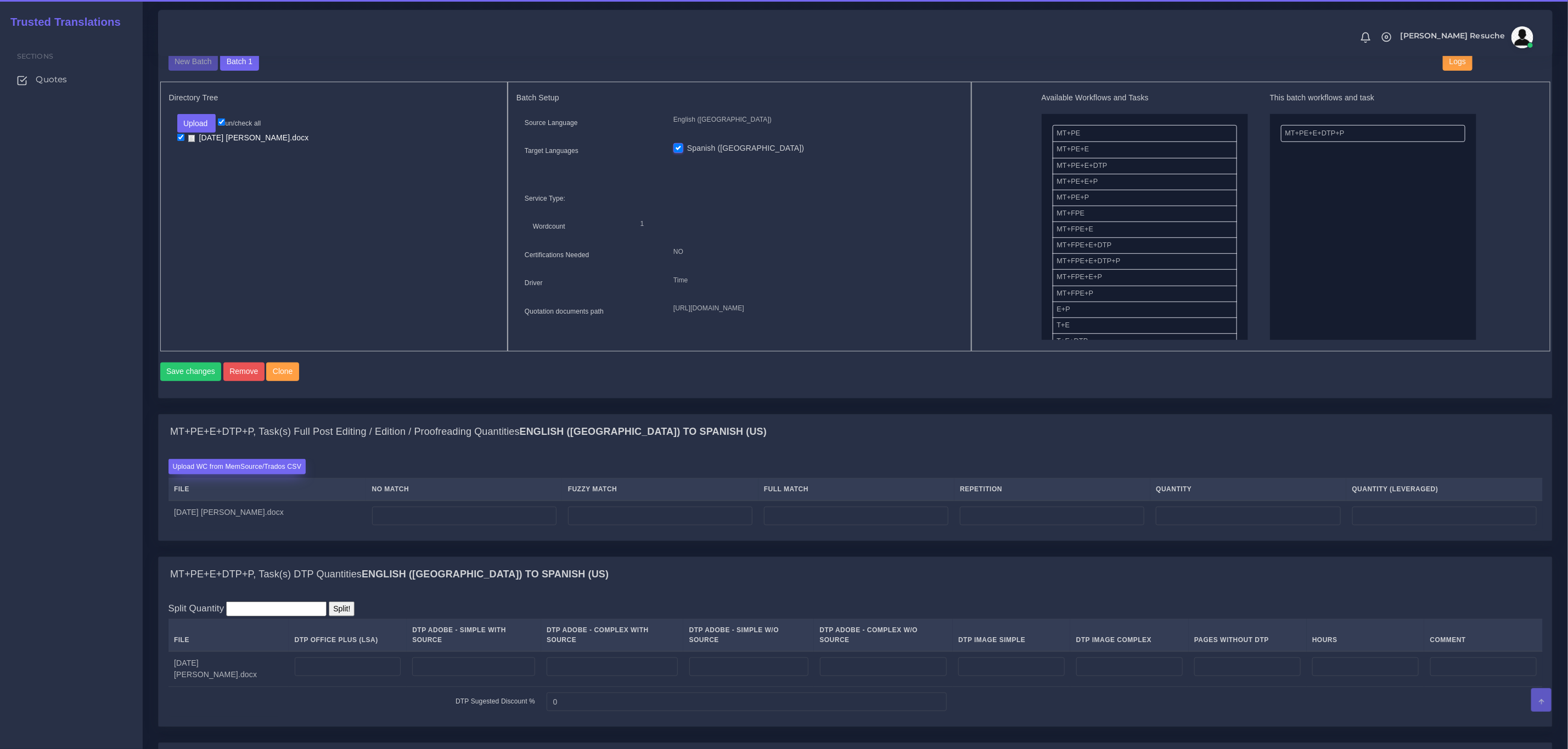
click at [252, 474] on label "Upload WC from MemSource/Trados CSV" at bounding box center [237, 467] width 138 height 15
click at [0, 0] on input "Upload WC from MemSource/Trados CSV" at bounding box center [0, 0] width 0 height 0
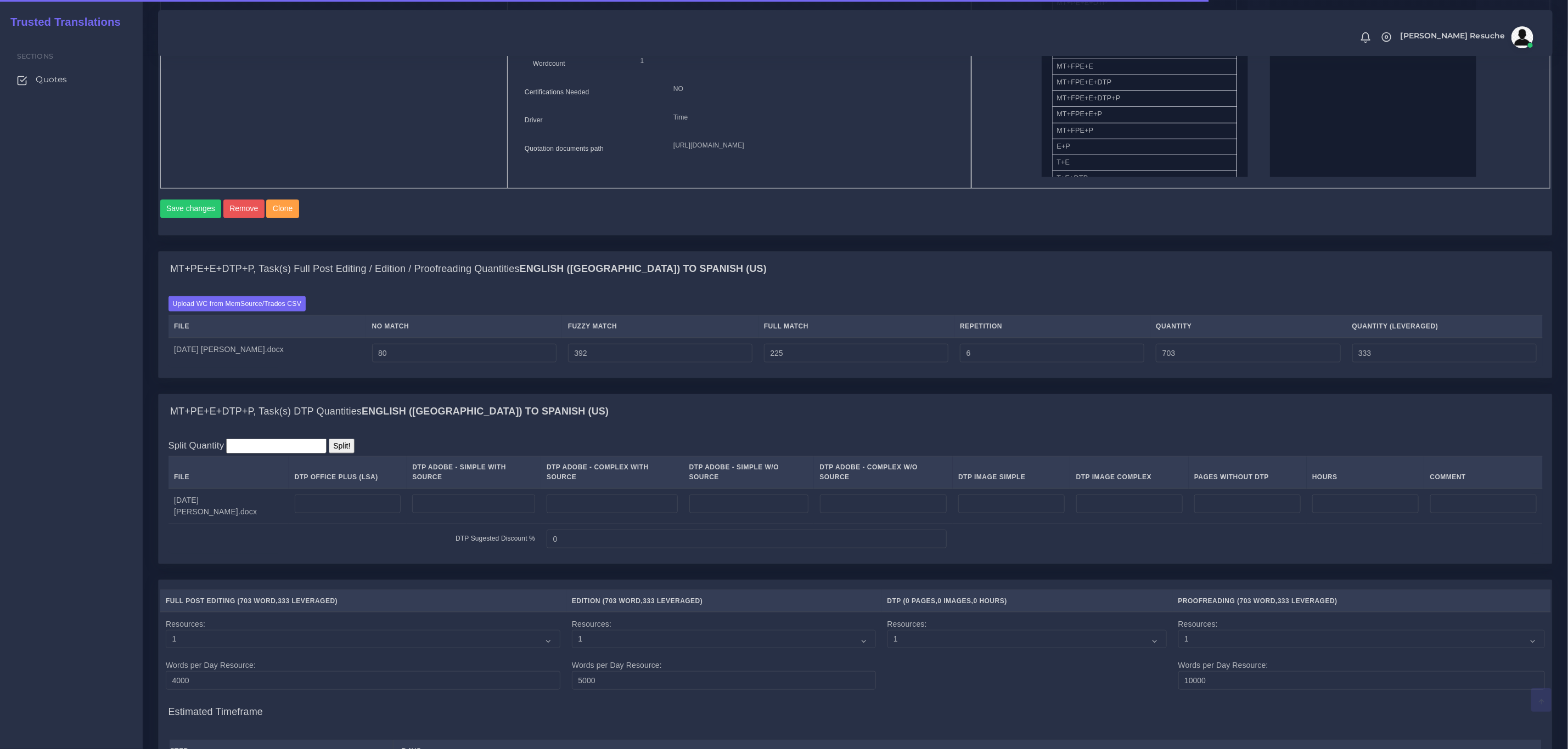
scroll to position [658, 0]
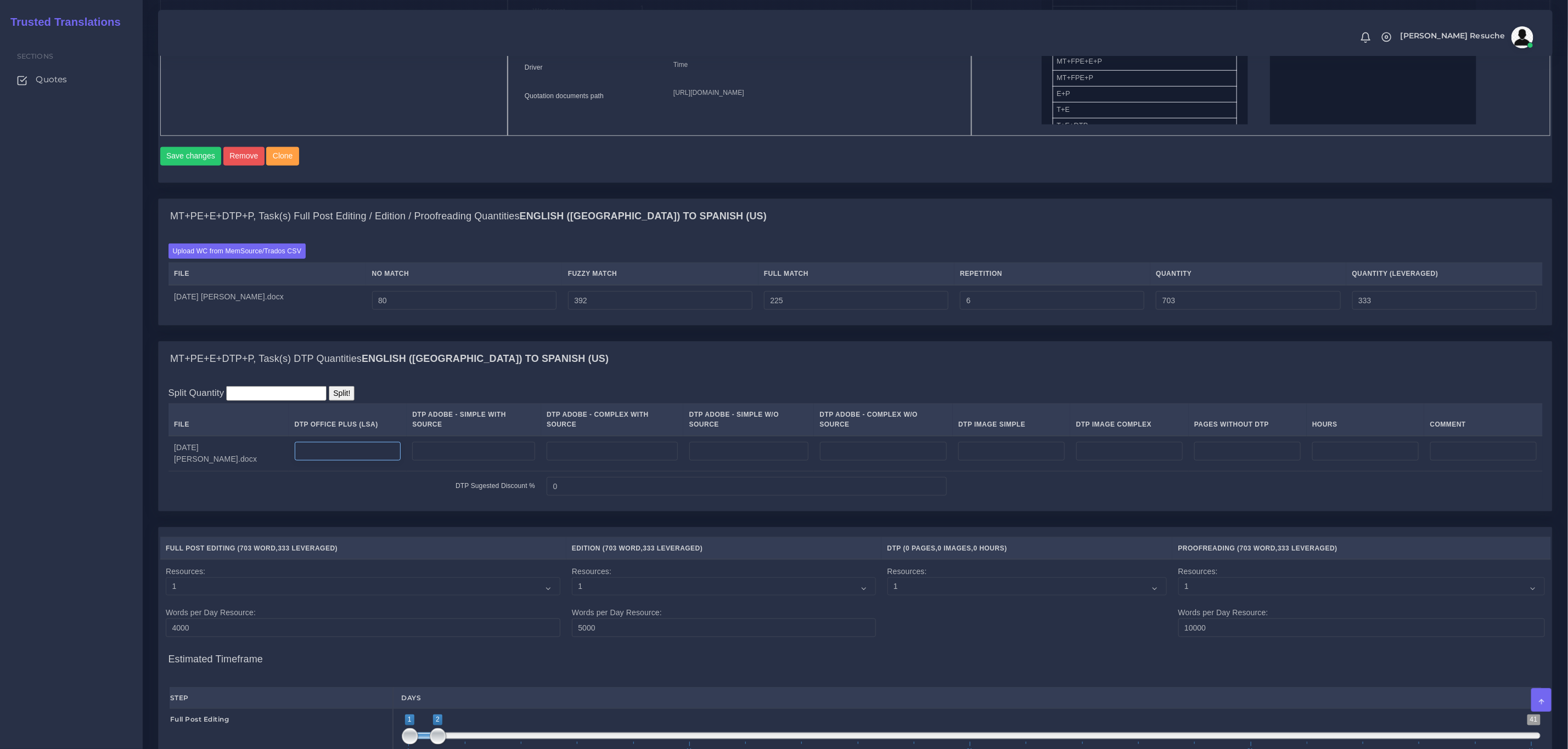
click at [333, 461] on input "number" at bounding box center [348, 451] width 106 height 19
type input "3"
click at [706, 341] on div "MT+PE+E+DTP+P, Task(s) Full Post Editing / Edition / Proofreading Quantities En…" at bounding box center [855, 270] width 1411 height 142
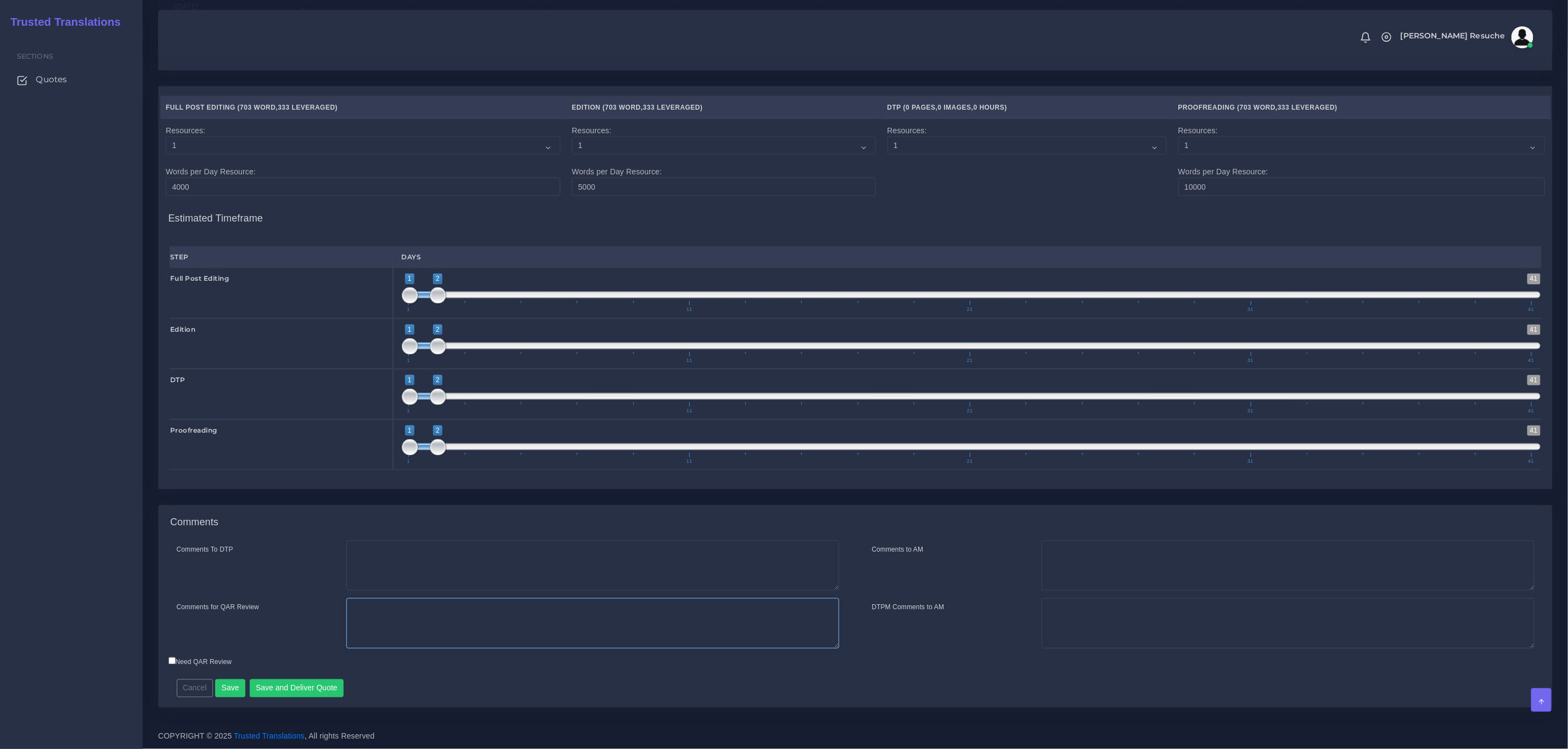
click at [454, 605] on textarea "Comments for QAR Review" at bounding box center [592, 624] width 493 height 51
click at [461, 564] on textarea "Comments To DTP" at bounding box center [592, 566] width 493 height 51
type textarea "DTP"
type textarea "PEEP+DTP"
click at [457, 558] on textarea "DTP" at bounding box center [592, 566] width 493 height 51
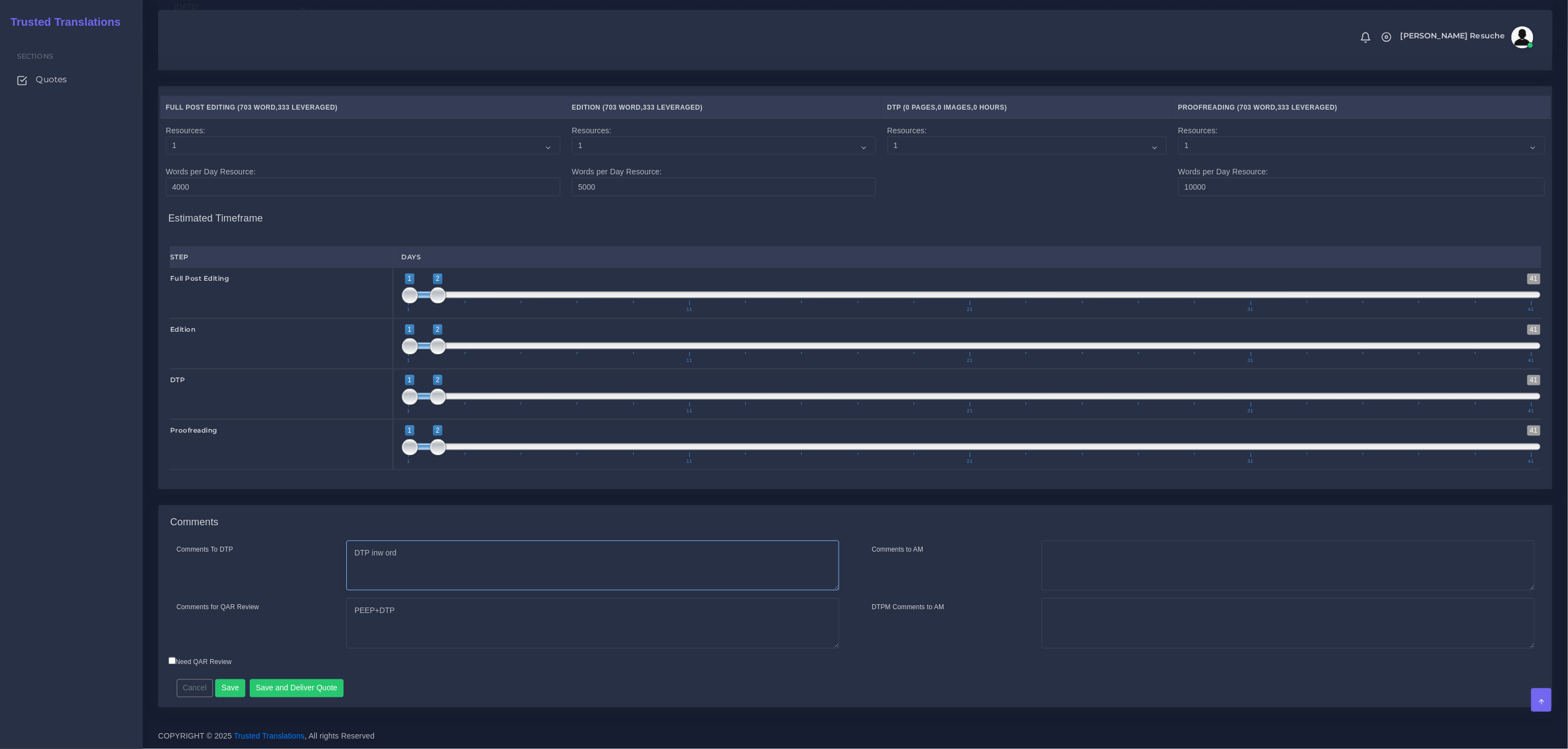
click at [384, 555] on textarea "DTP inw ord" at bounding box center [592, 566] width 493 height 51
type textarea "DTP in word"
click at [328, 696] on button "Save and Deliver Quote" at bounding box center [297, 689] width 94 height 19
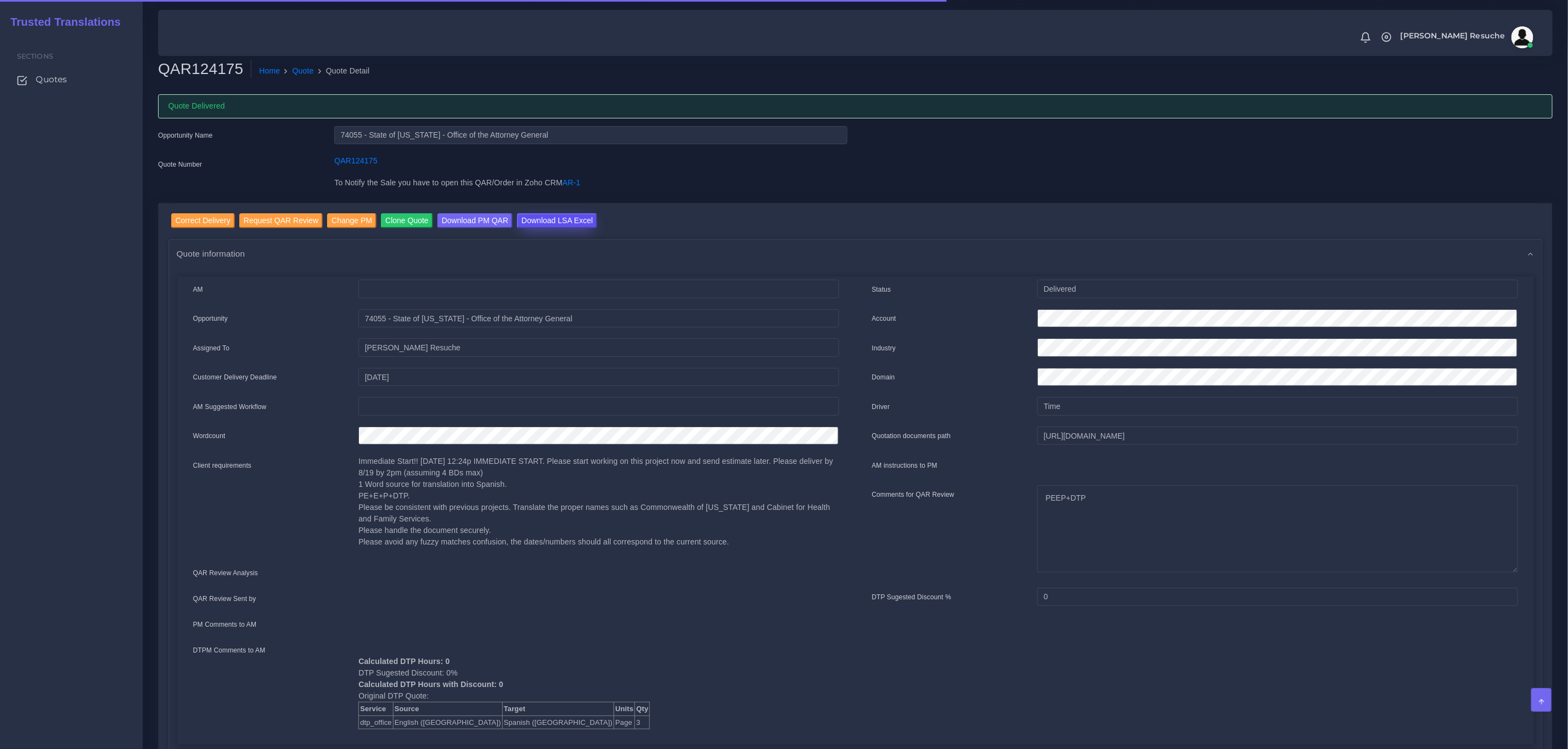
click at [545, 217] on input "Download LSA Excel" at bounding box center [557, 221] width 80 height 15
